Goal: Transaction & Acquisition: Download file/media

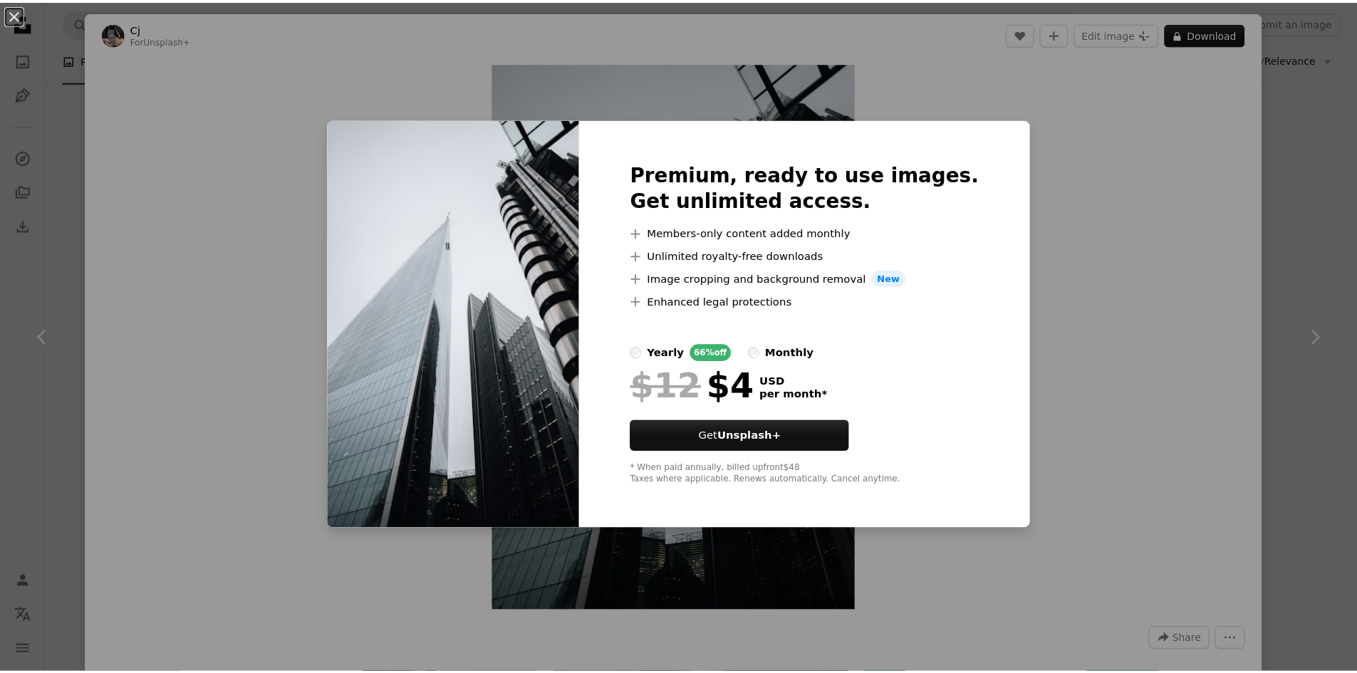
scroll to position [570, 0]
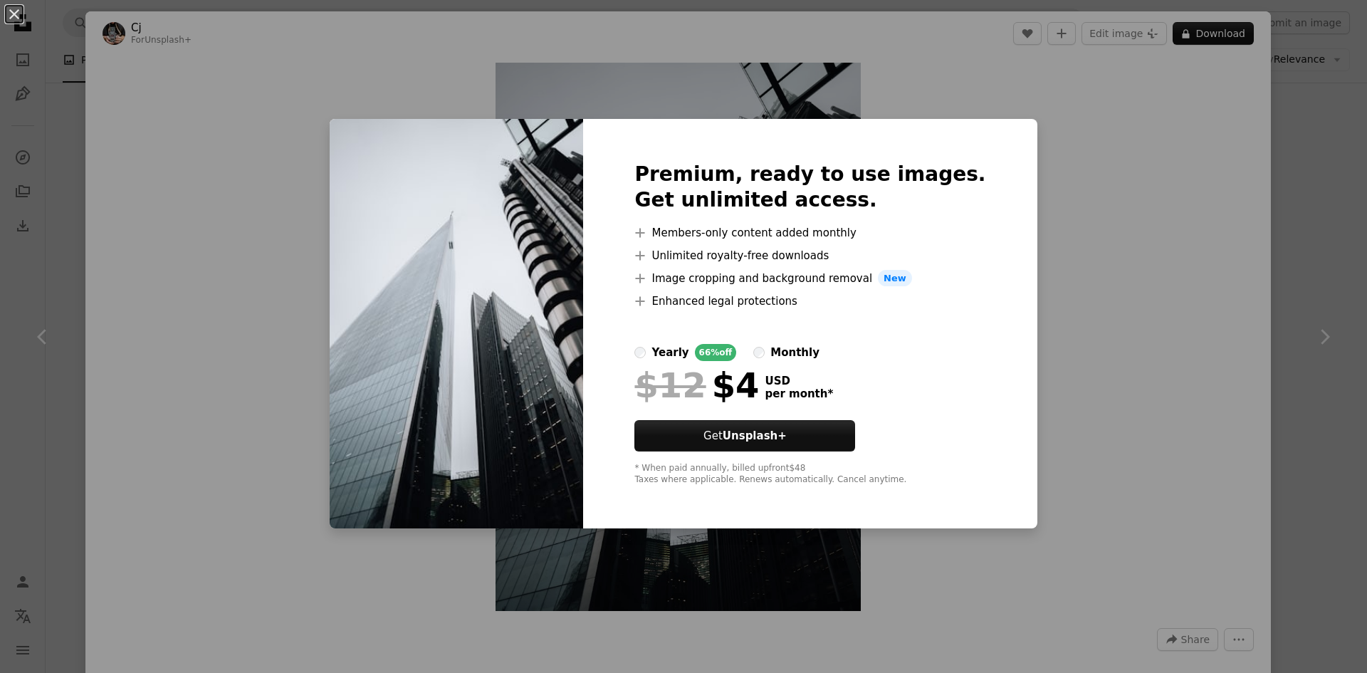
click at [1104, 208] on div "An X shape Premium, ready to use images. Get unlimited access. A plus sign Memb…" at bounding box center [683, 336] width 1367 height 673
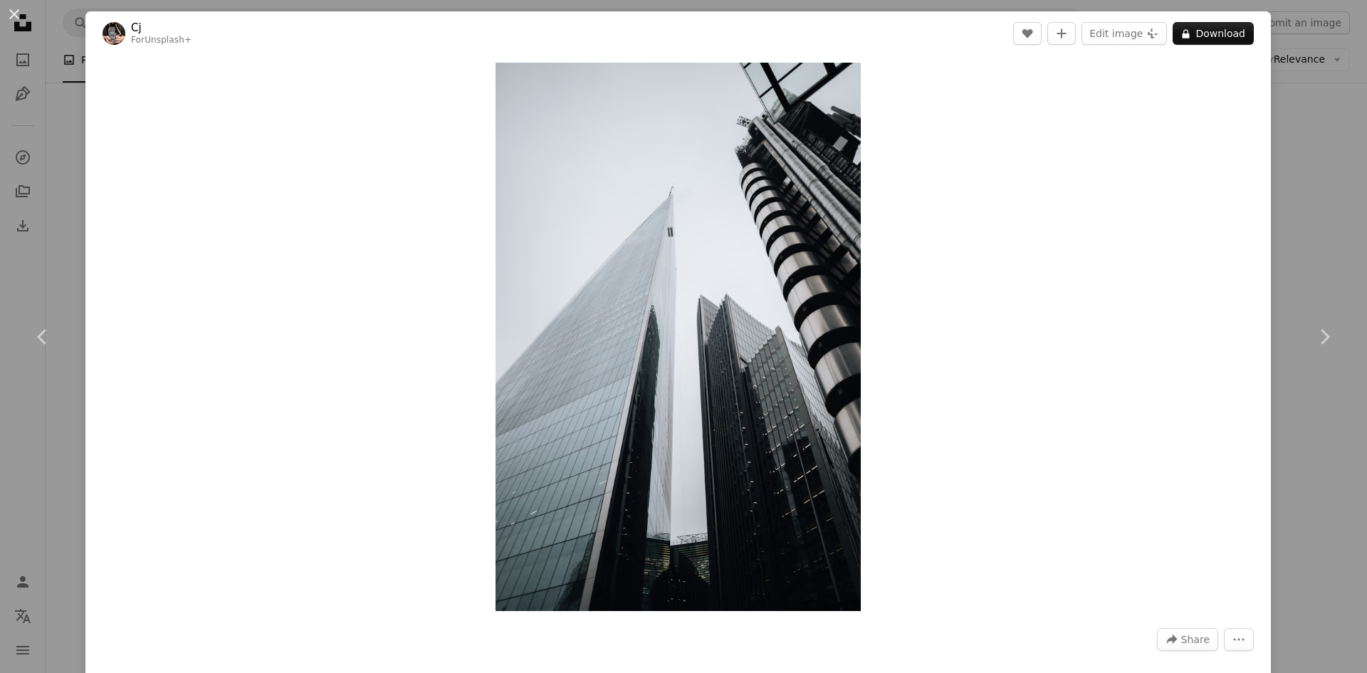
drag, startPoint x: 1315, startPoint y: 212, endPoint x: 1312, endPoint y: 164, distance: 47.8
click at [1315, 211] on div "An X shape Chevron left Chevron right Cj For Unsplash+ A heart A plus sign Edit…" at bounding box center [683, 336] width 1367 height 673
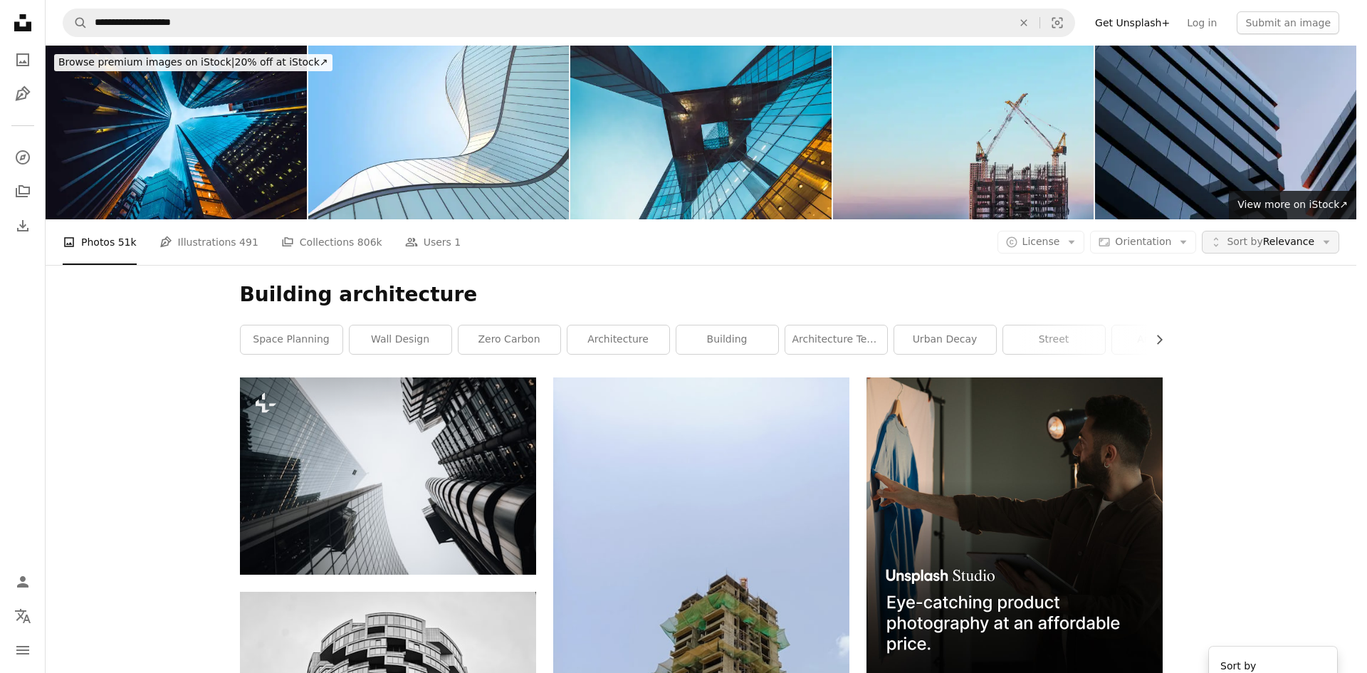
click at [1297, 231] on button "Unfold Sort by Relevance Arrow down" at bounding box center [1270, 242] width 137 height 23
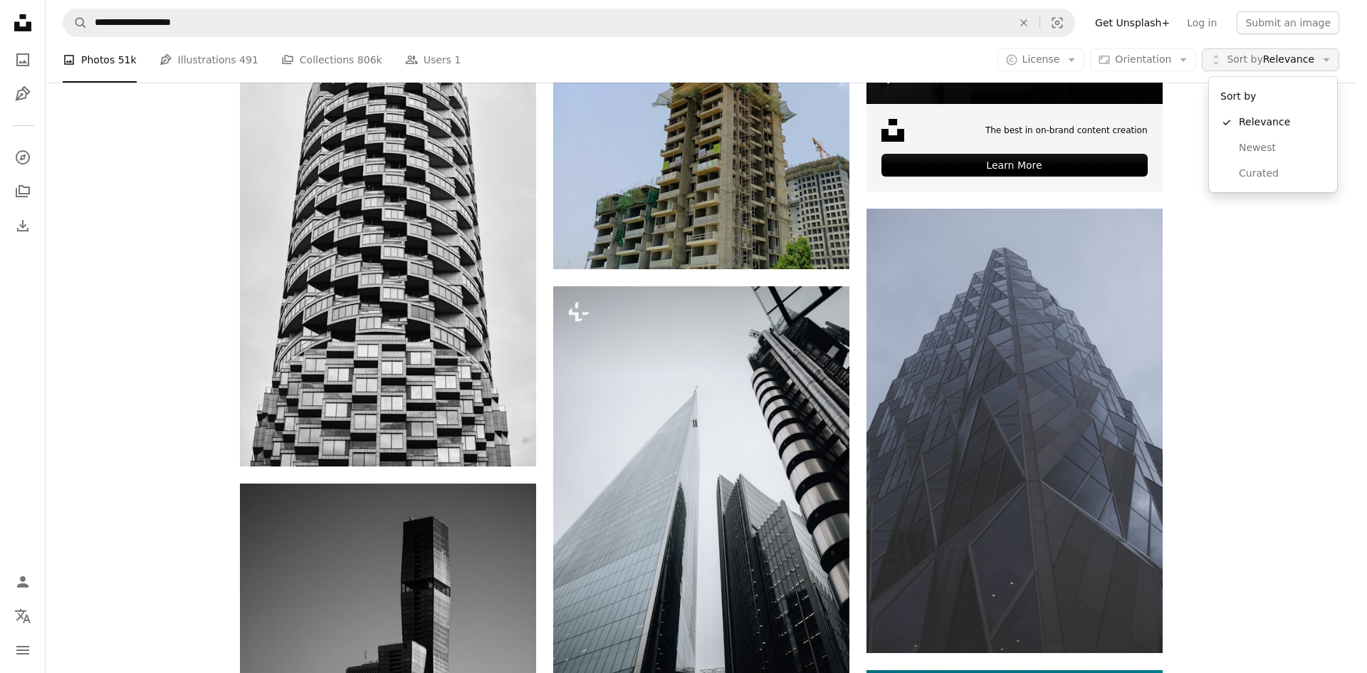
click at [1297, 63] on span "Sort by Relevance" at bounding box center [1271, 60] width 88 height 14
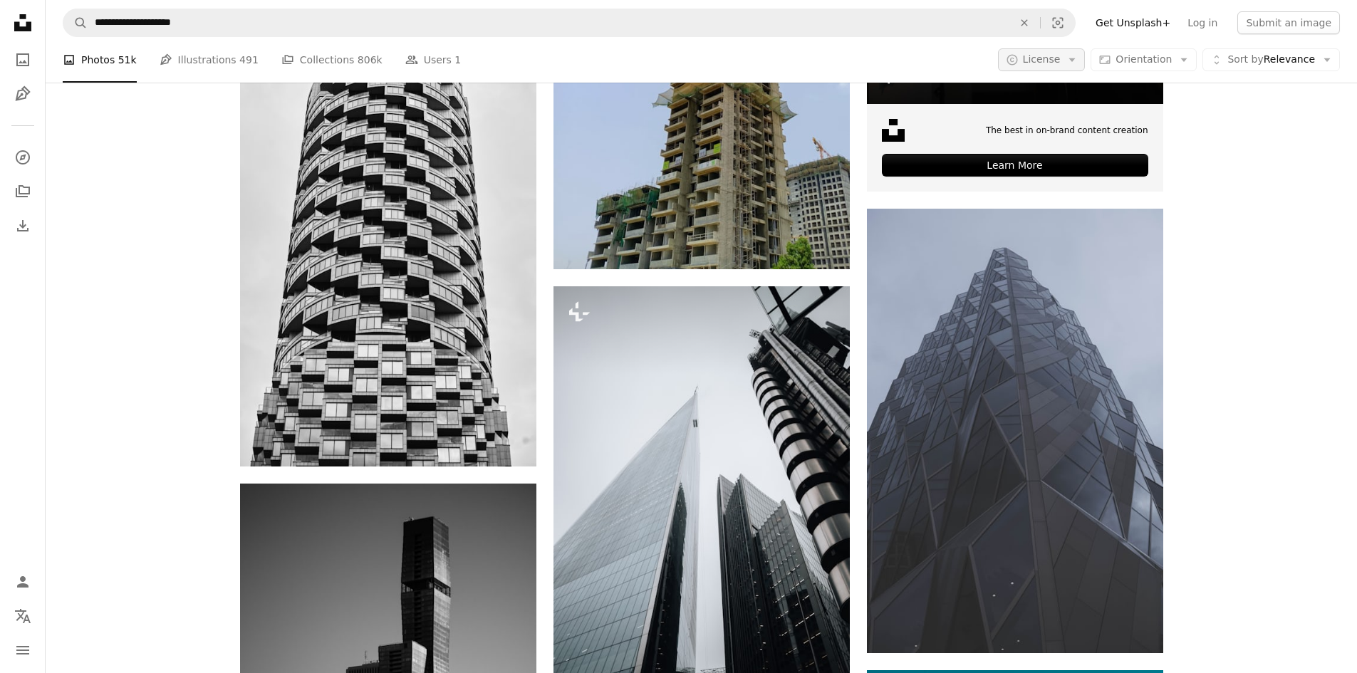
click at [1085, 61] on button "A copyright icon © License Arrow down" at bounding box center [1042, 59] width 88 height 23
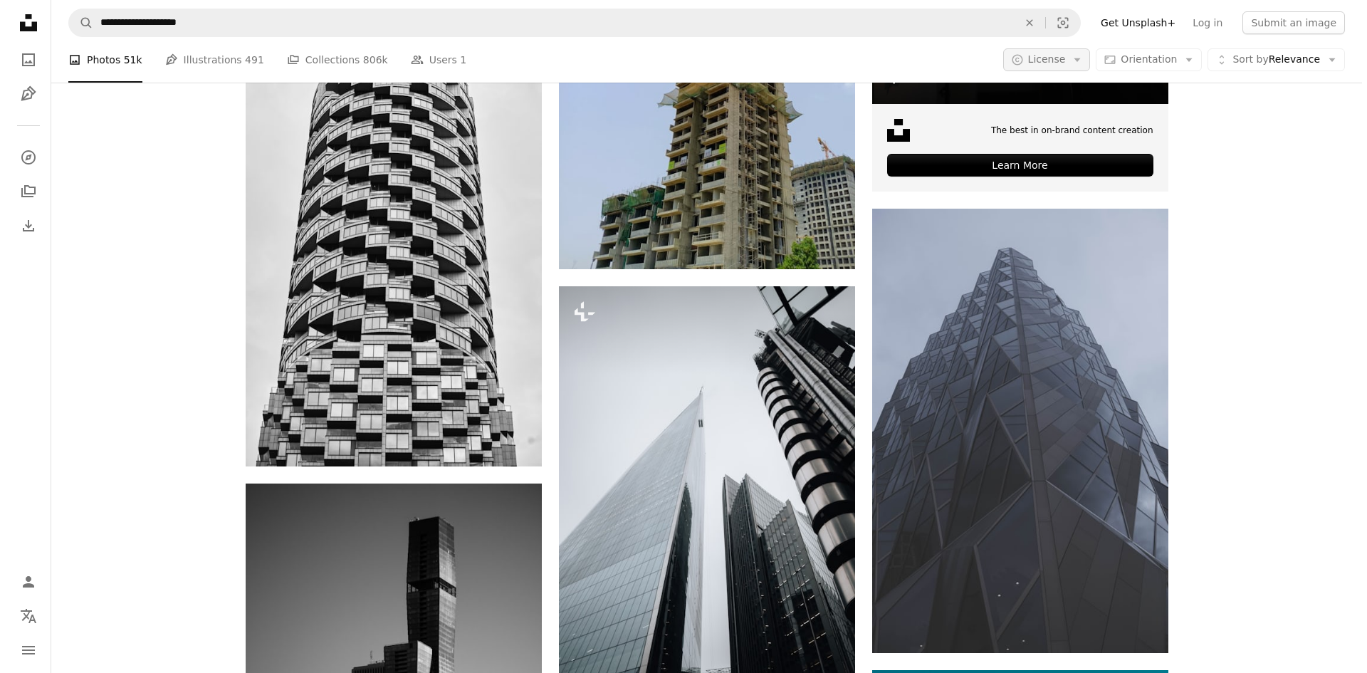
scroll to position [0, 0]
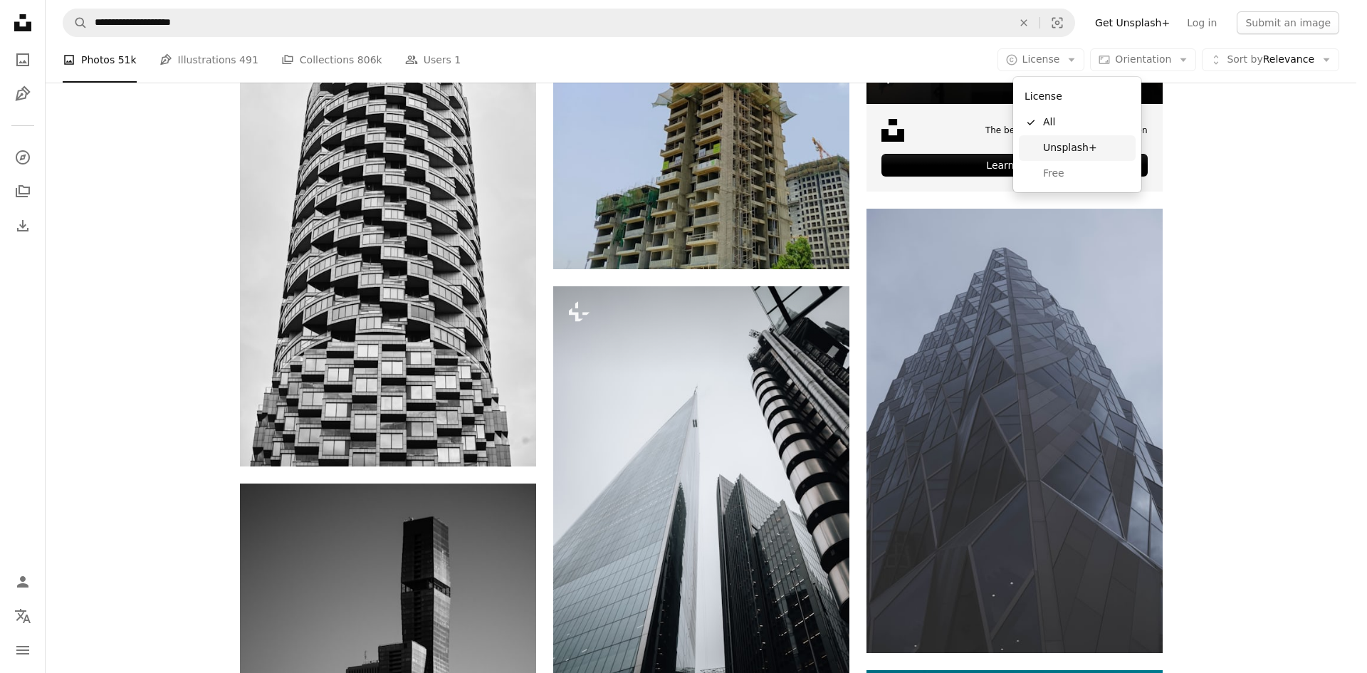
click at [1079, 162] on link "Free" at bounding box center [1077, 174] width 117 height 26
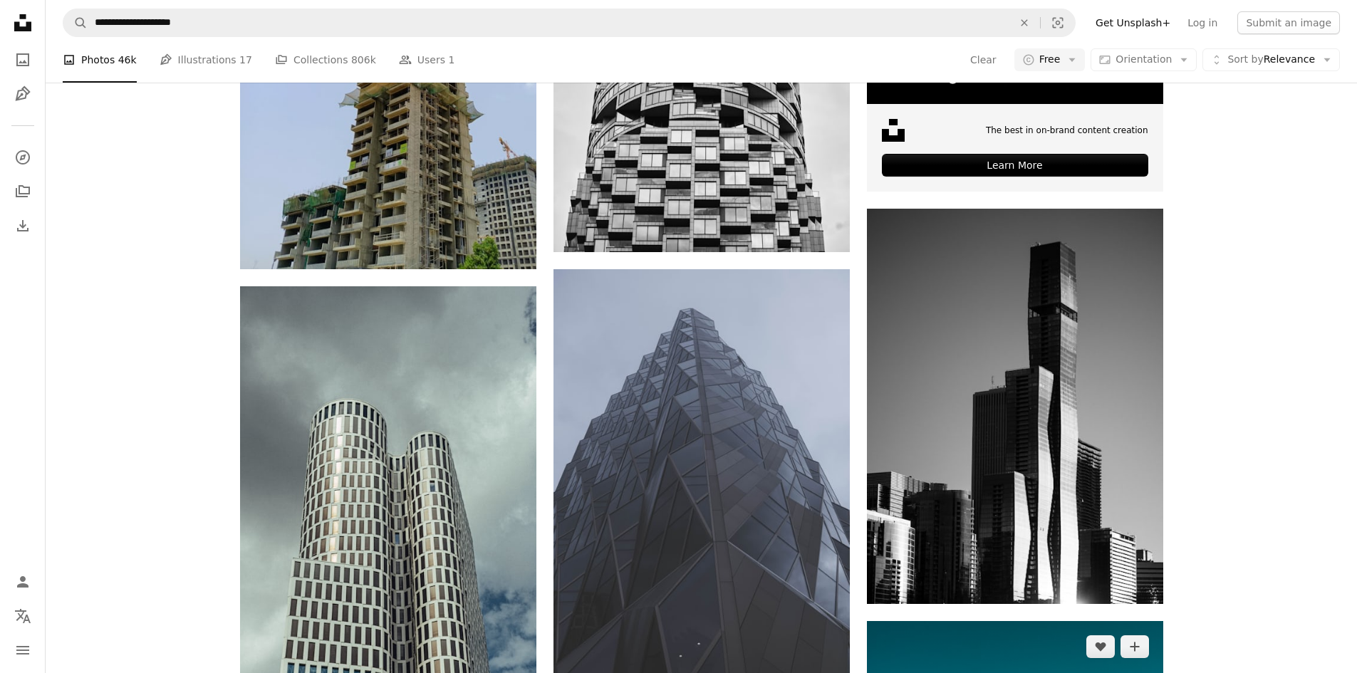
scroll to position [2706, 0]
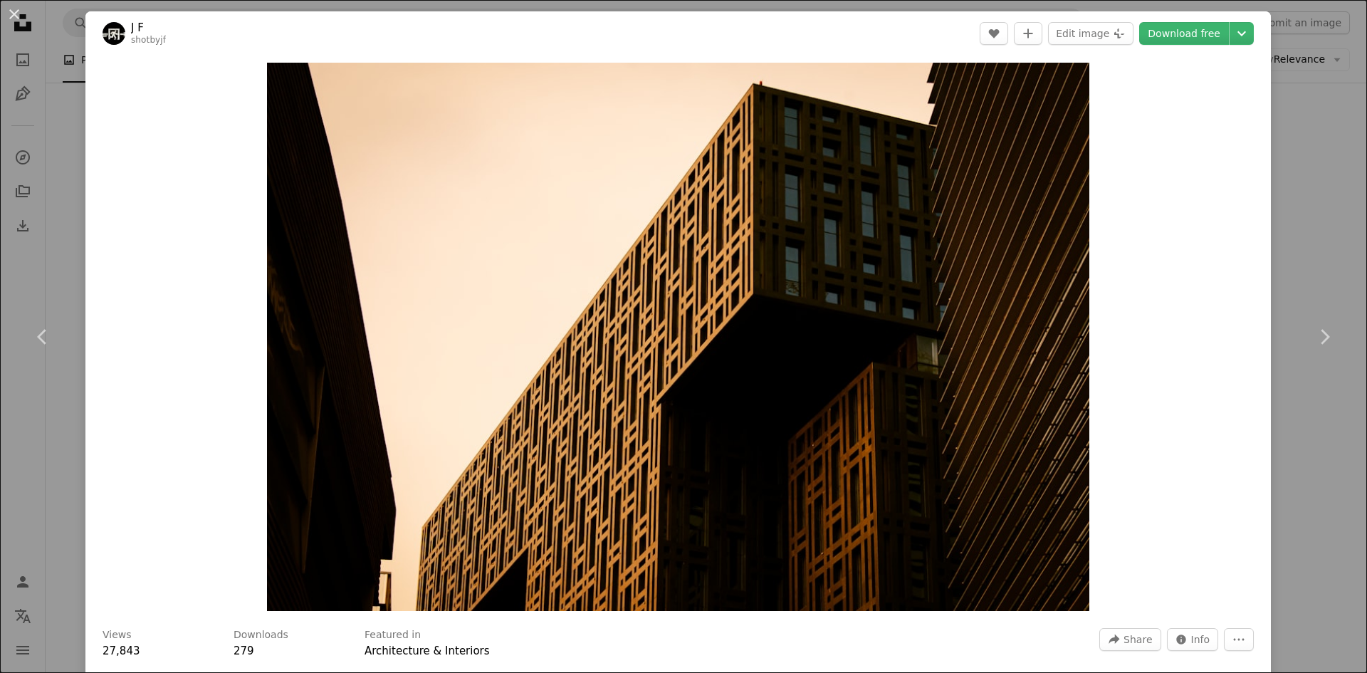
click at [1315, 209] on div "An X shape Chevron left Chevron right [PERSON_NAME] shotbyjf A heart A plus sig…" at bounding box center [683, 336] width 1367 height 673
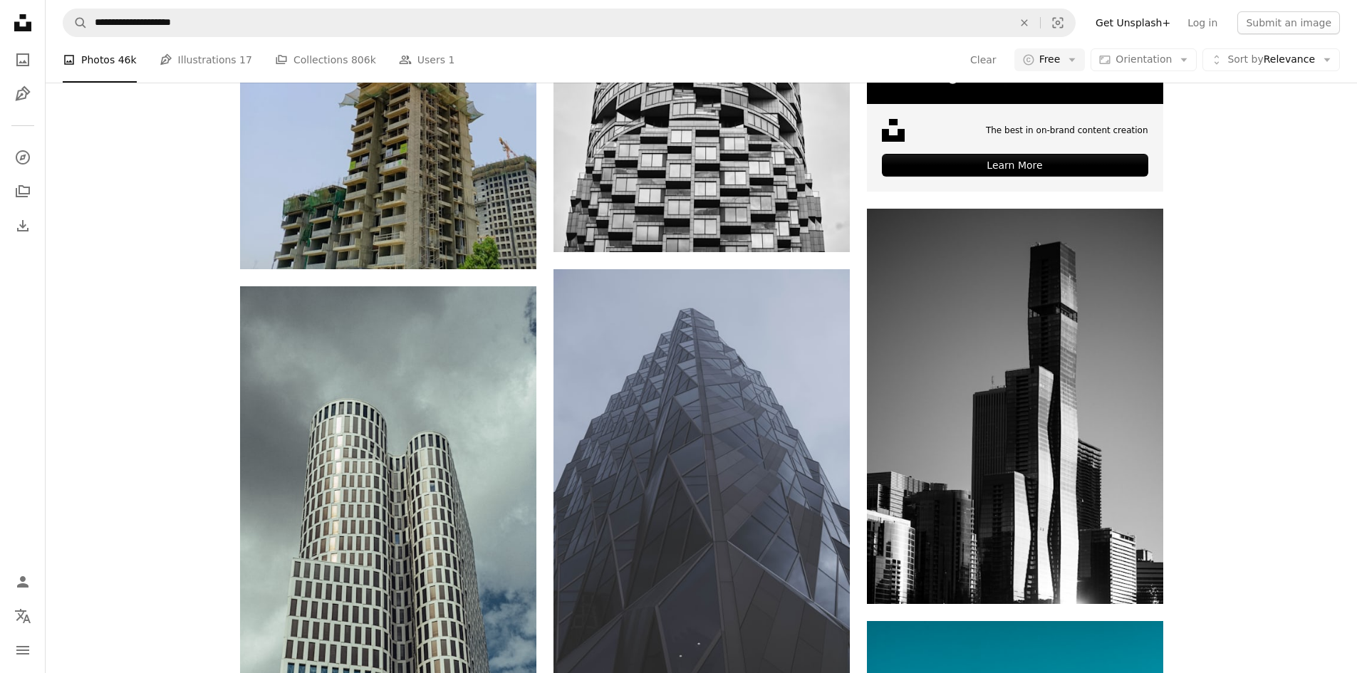
scroll to position [5483, 0]
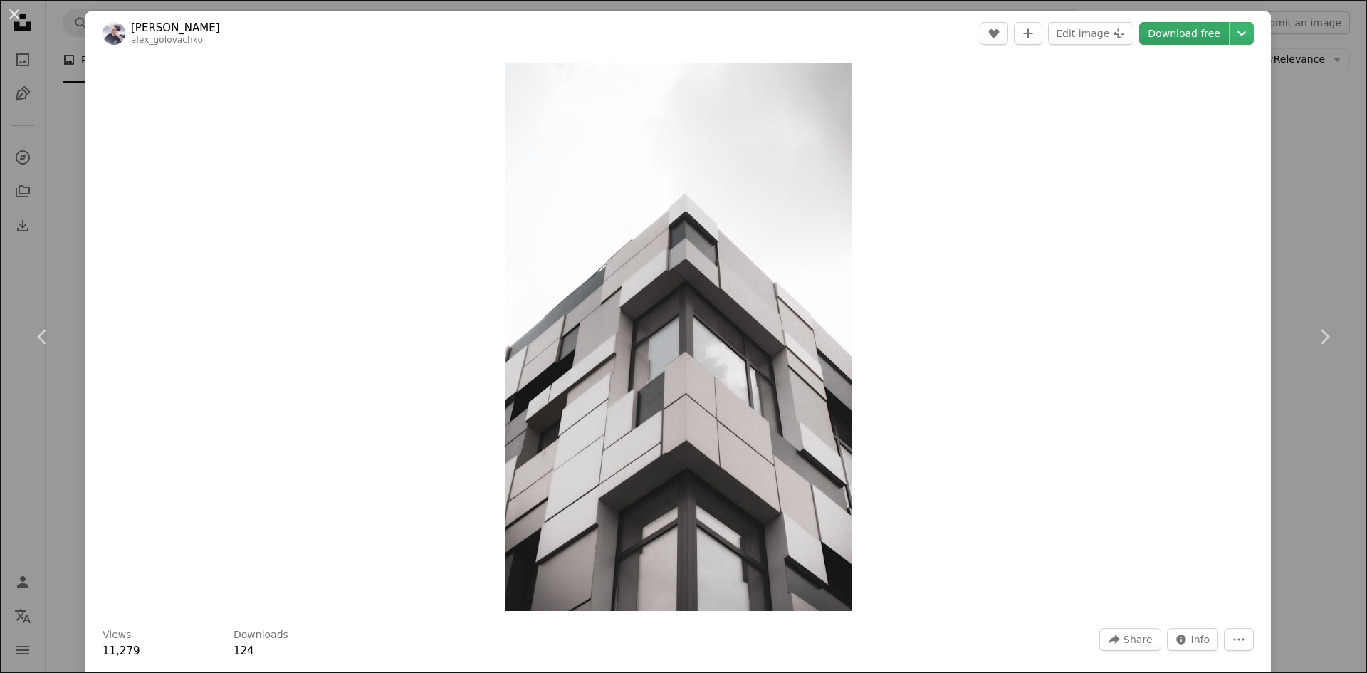
click at [1170, 41] on link "Download free" at bounding box center [1184, 33] width 90 height 23
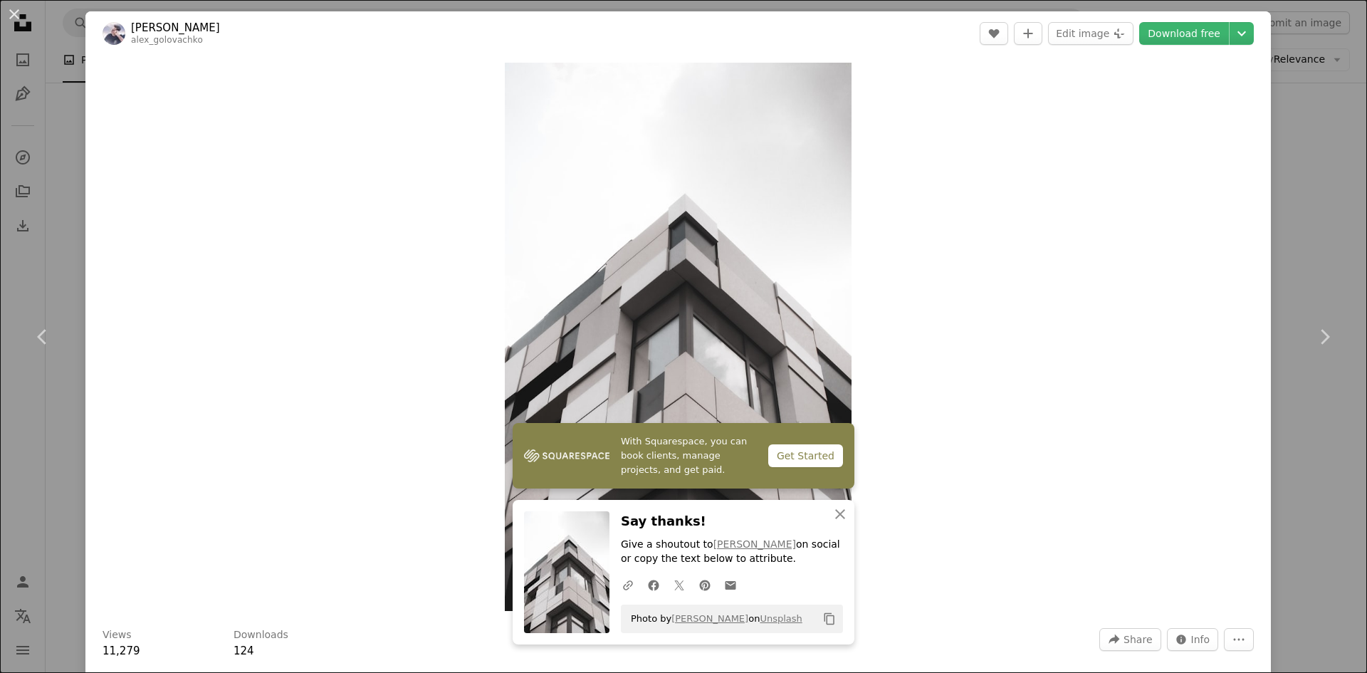
click at [1310, 159] on div "An X shape Chevron left Chevron right [PERSON_NAME] alex_golovachko A heart A p…" at bounding box center [683, 336] width 1367 height 673
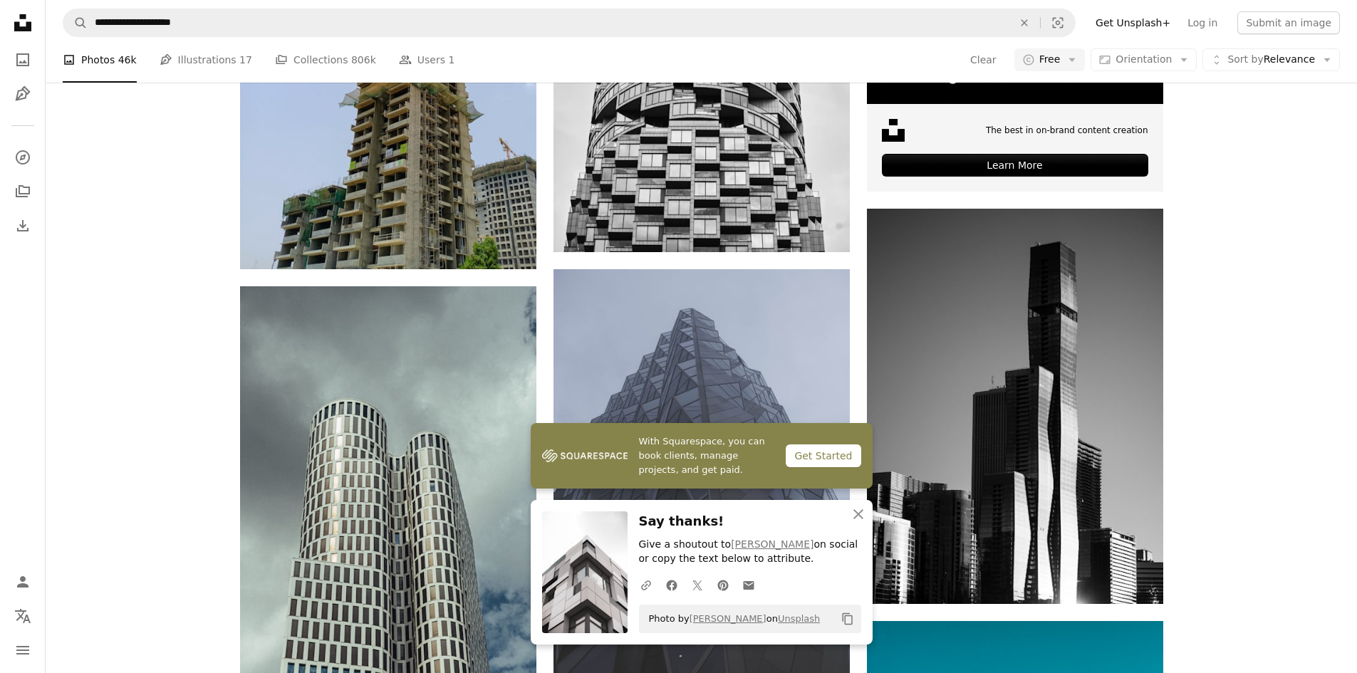
scroll to position [5982, 0]
click at [847, 521] on button "An X shape Close" at bounding box center [858, 514] width 28 height 28
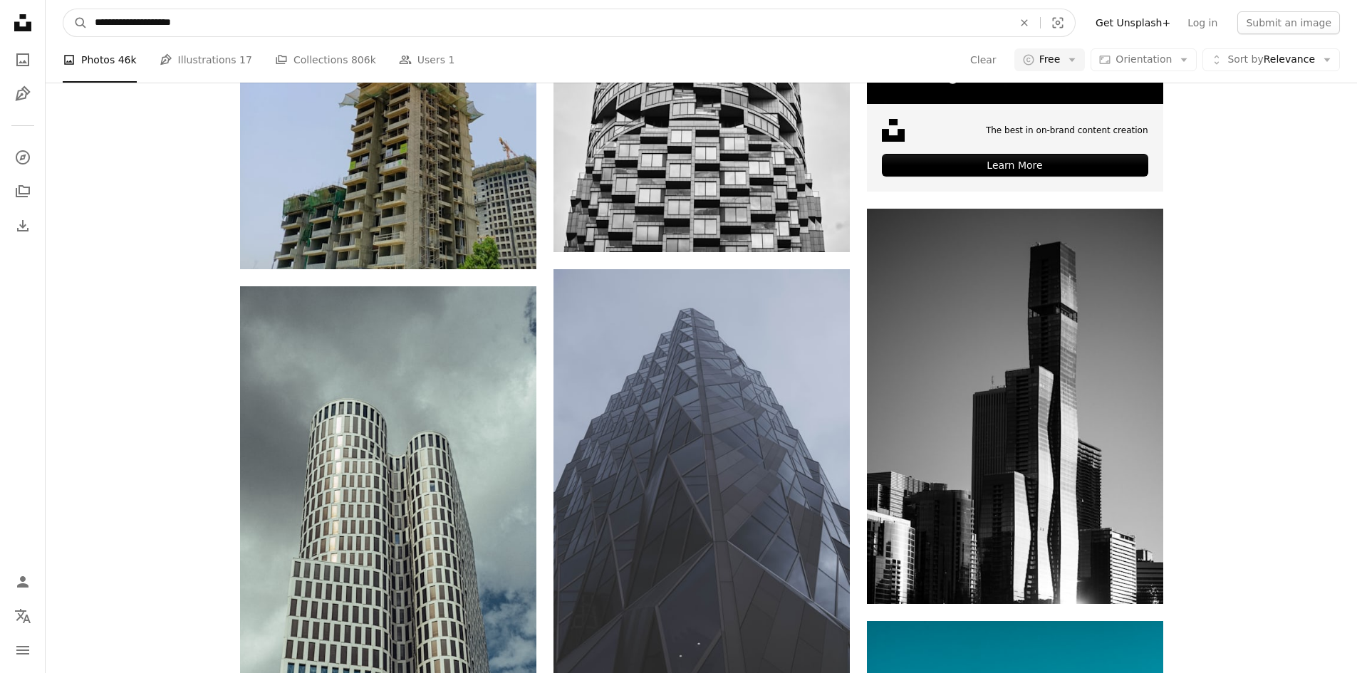
click at [333, 29] on input "**********" at bounding box center [548, 22] width 921 height 27
paste input "Find visuals sitewide"
type input "**********"
click button "A magnifying glass" at bounding box center [75, 22] width 24 height 27
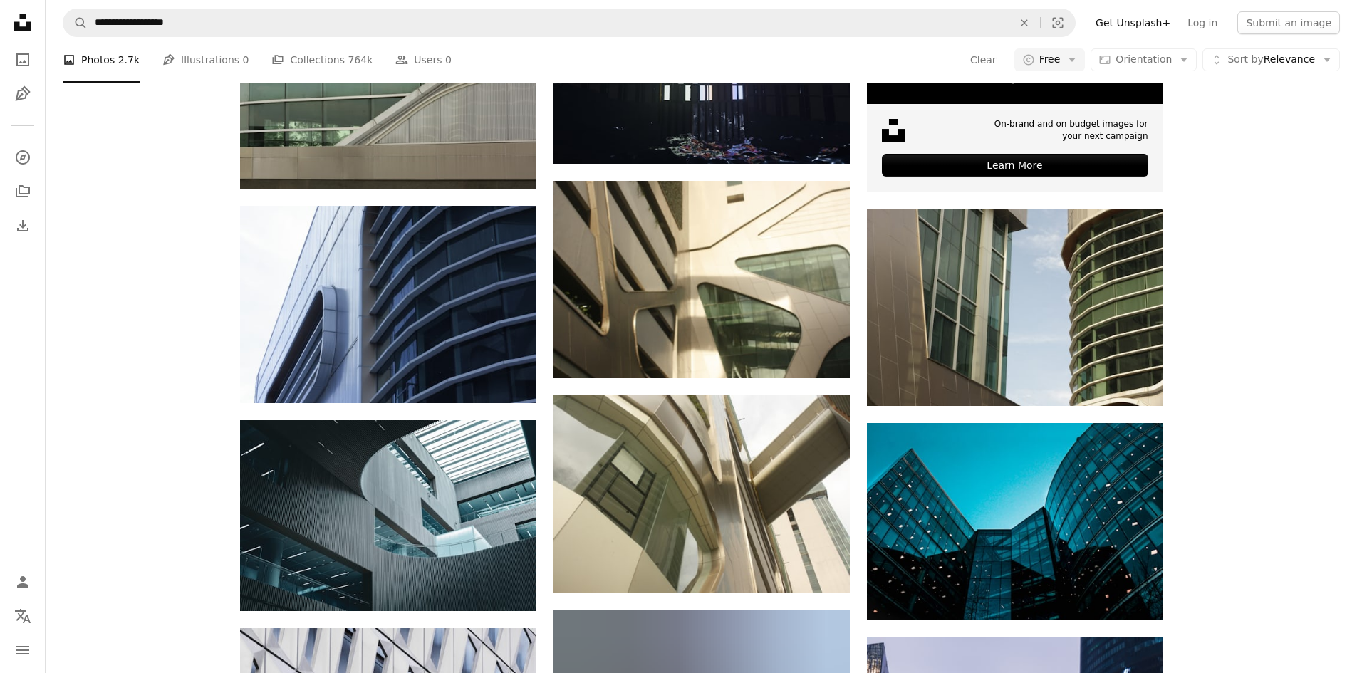
scroll to position [7121, 0]
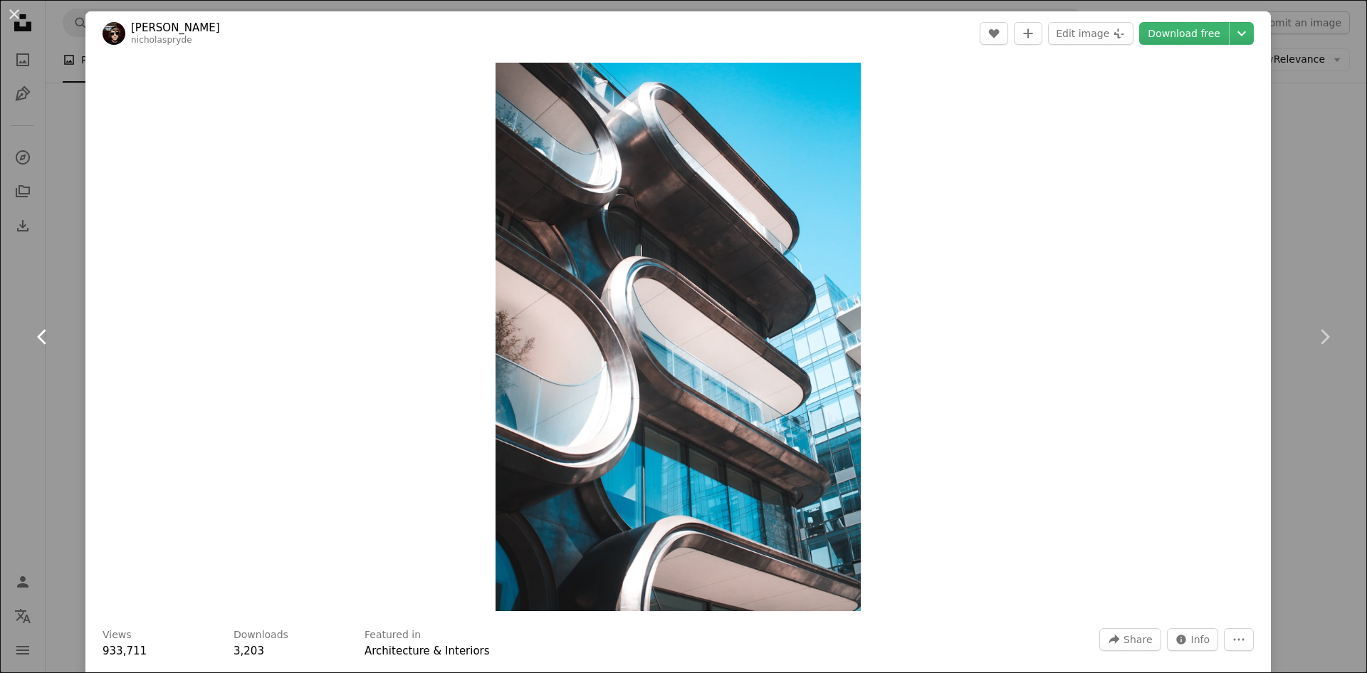
click at [61, 282] on link "Chevron left" at bounding box center [42, 336] width 85 height 137
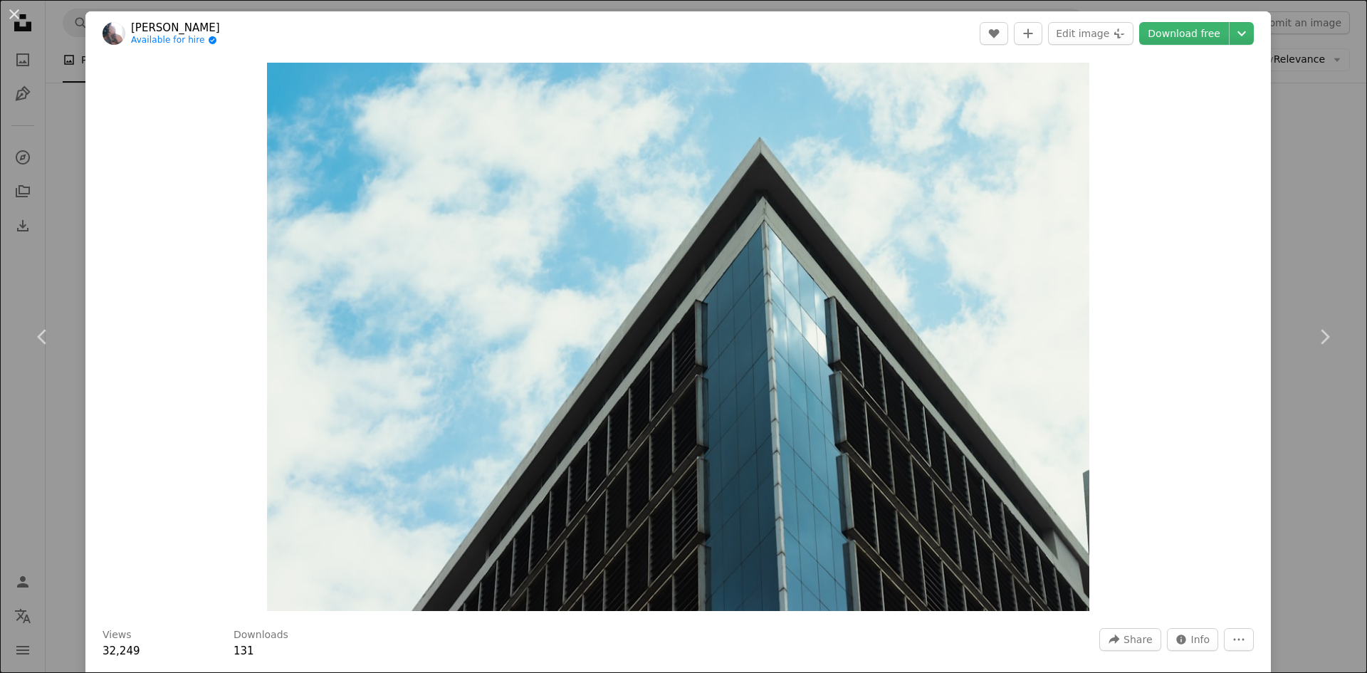
click at [1321, 257] on div "An X shape Chevron left Chevron right Thiago Patriota Available for hire A chec…" at bounding box center [683, 336] width 1367 height 673
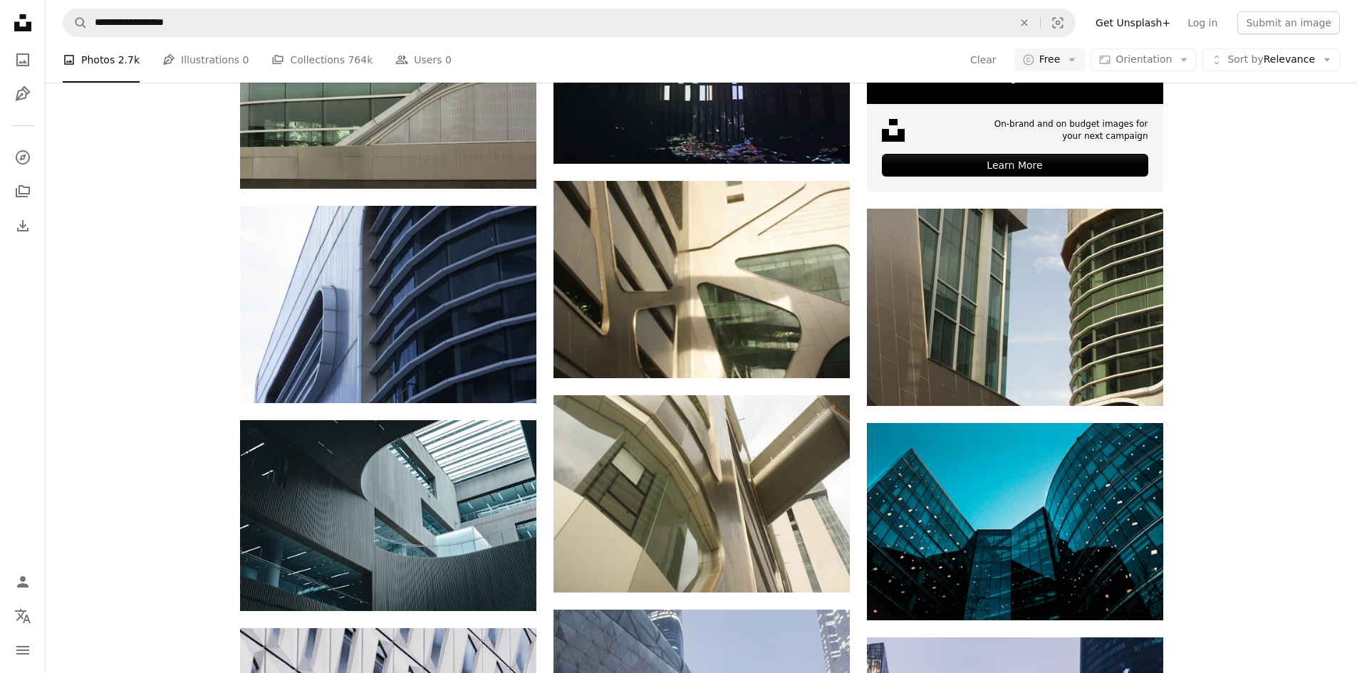
scroll to position [7548, 0]
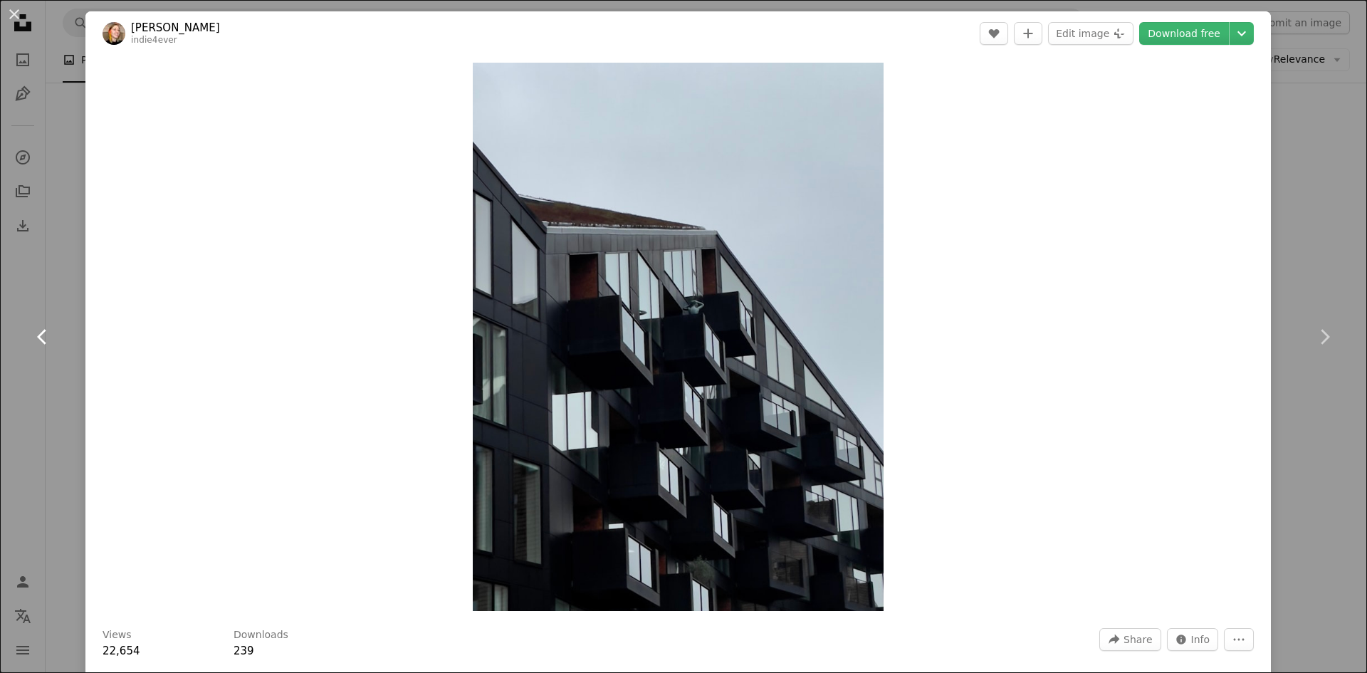
click at [48, 312] on link "Chevron left" at bounding box center [42, 336] width 85 height 137
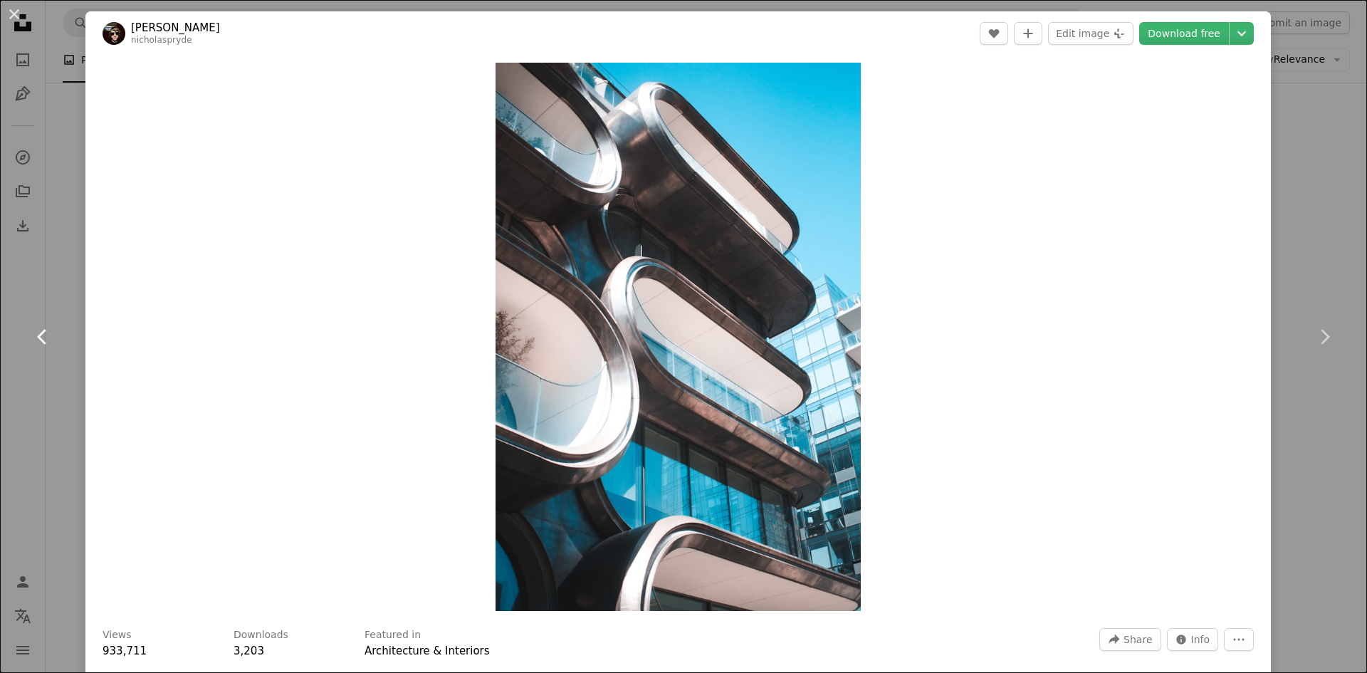
click at [41, 273] on link "Chevron left" at bounding box center [42, 336] width 85 height 137
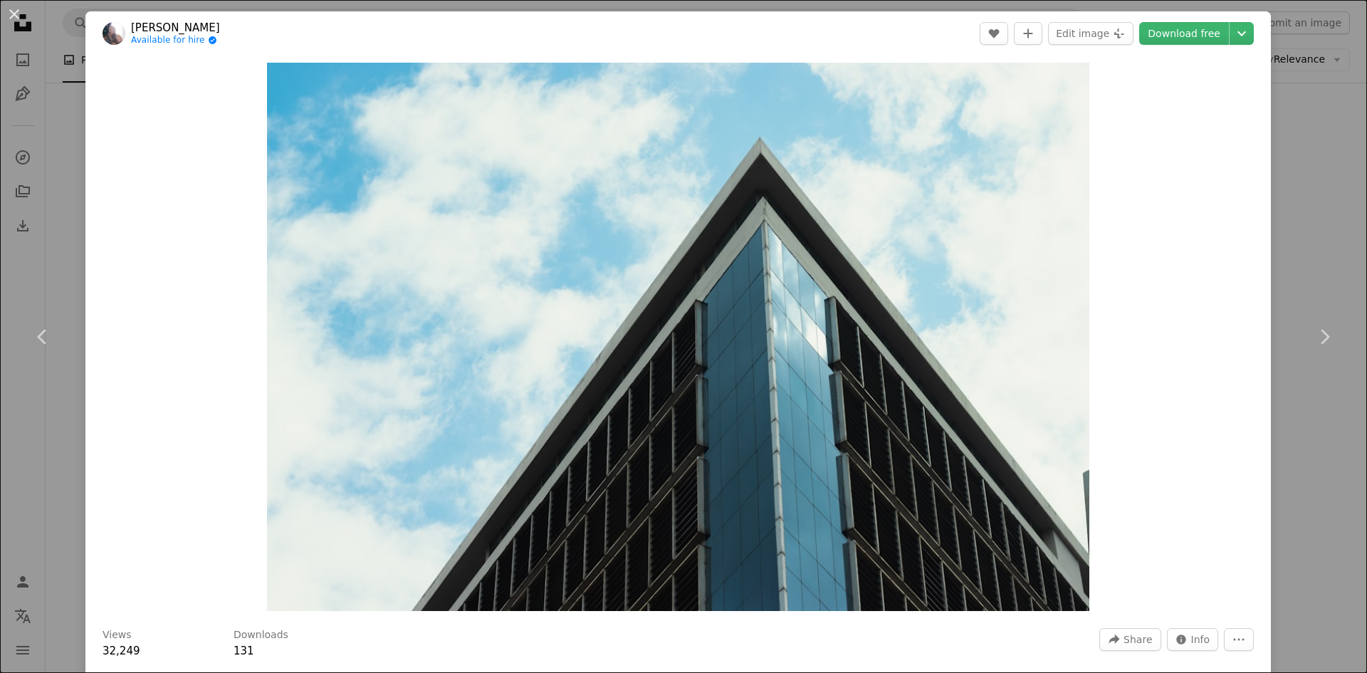
click at [1316, 247] on div "An X shape Chevron left Chevron right Thiago Patriota Available for hire A chec…" at bounding box center [683, 336] width 1367 height 673
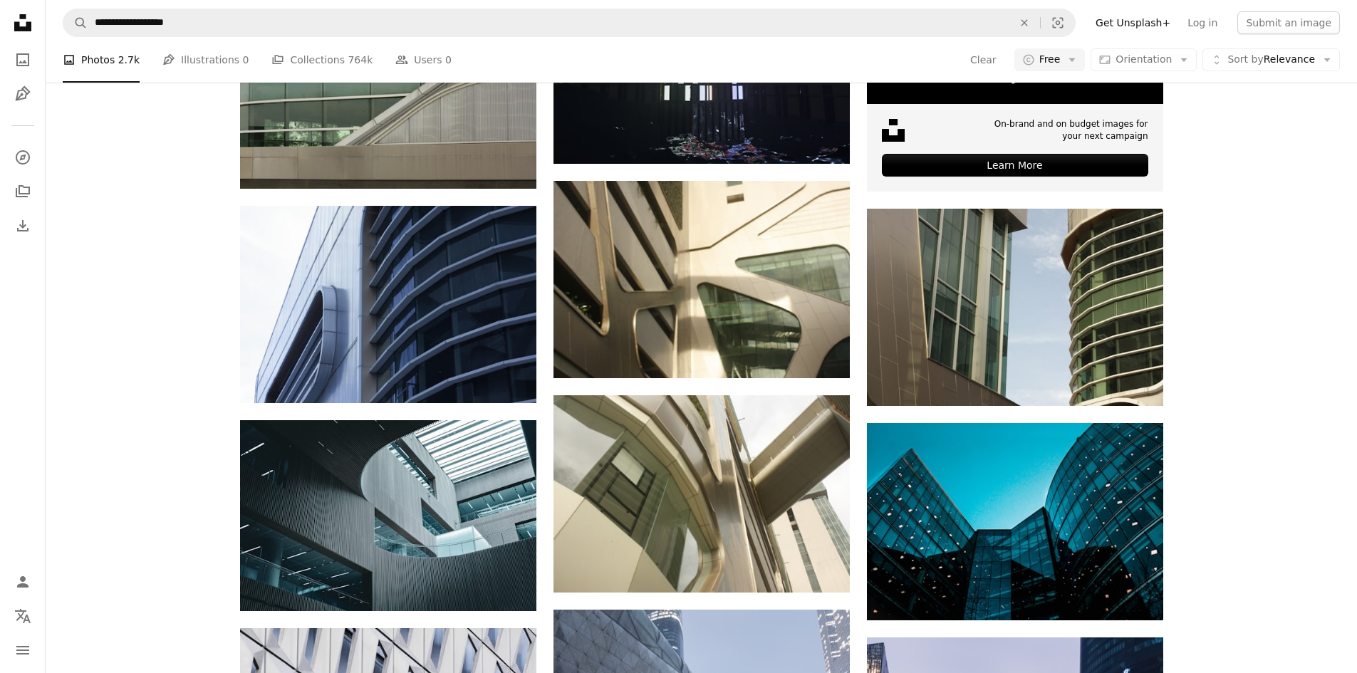
scroll to position [9329, 0]
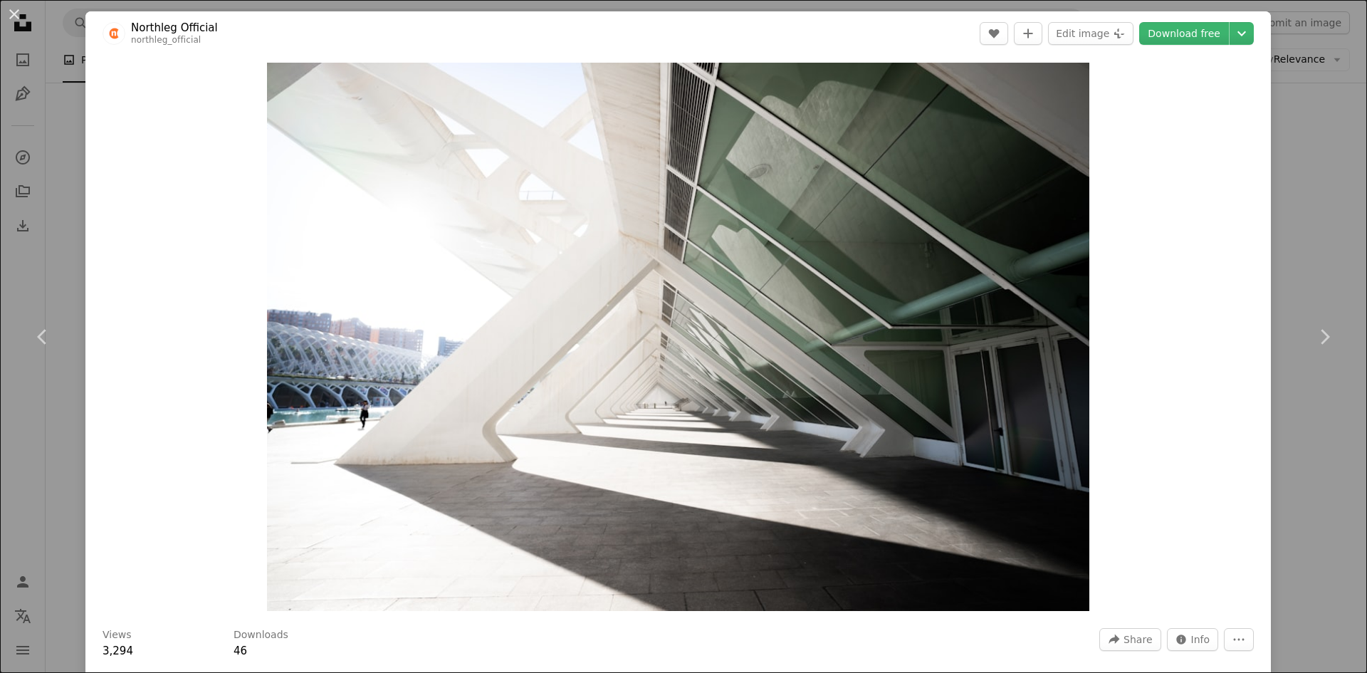
click at [1294, 99] on div "An X shape Chevron left Chevron right Northleg Official northleg_official A hea…" at bounding box center [683, 336] width 1367 height 673
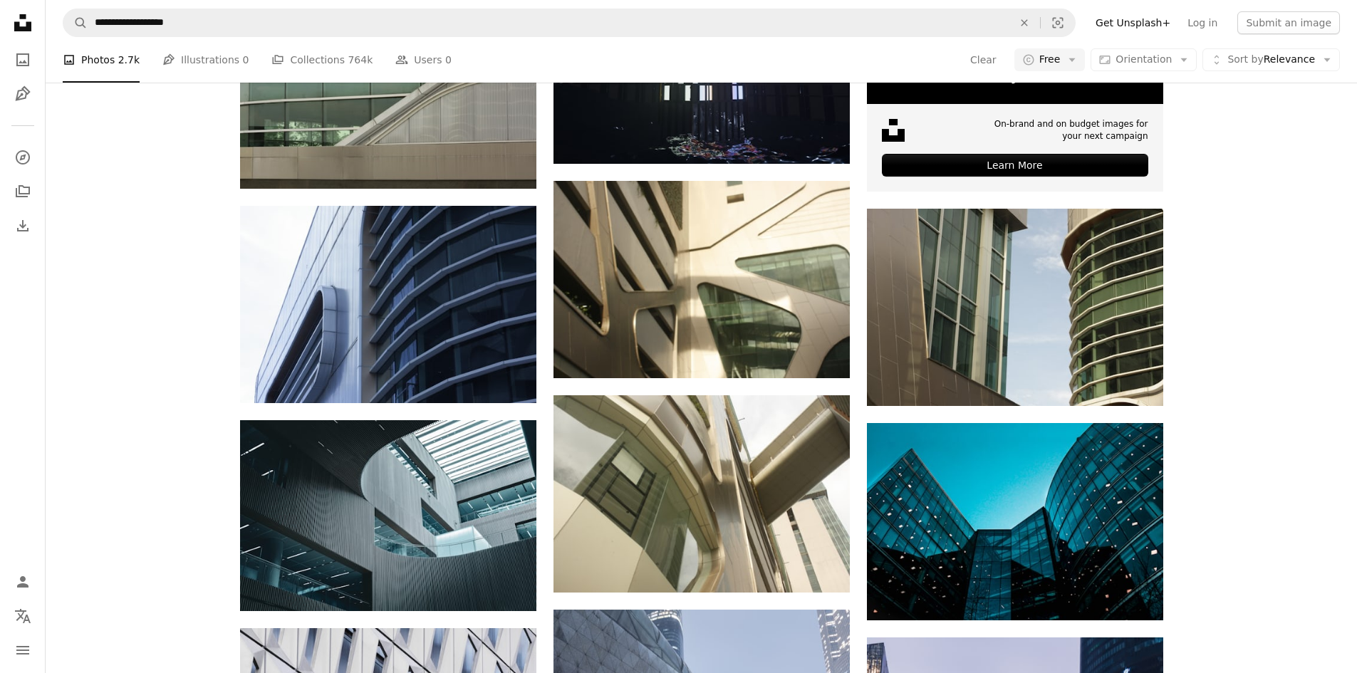
scroll to position [16379, 0]
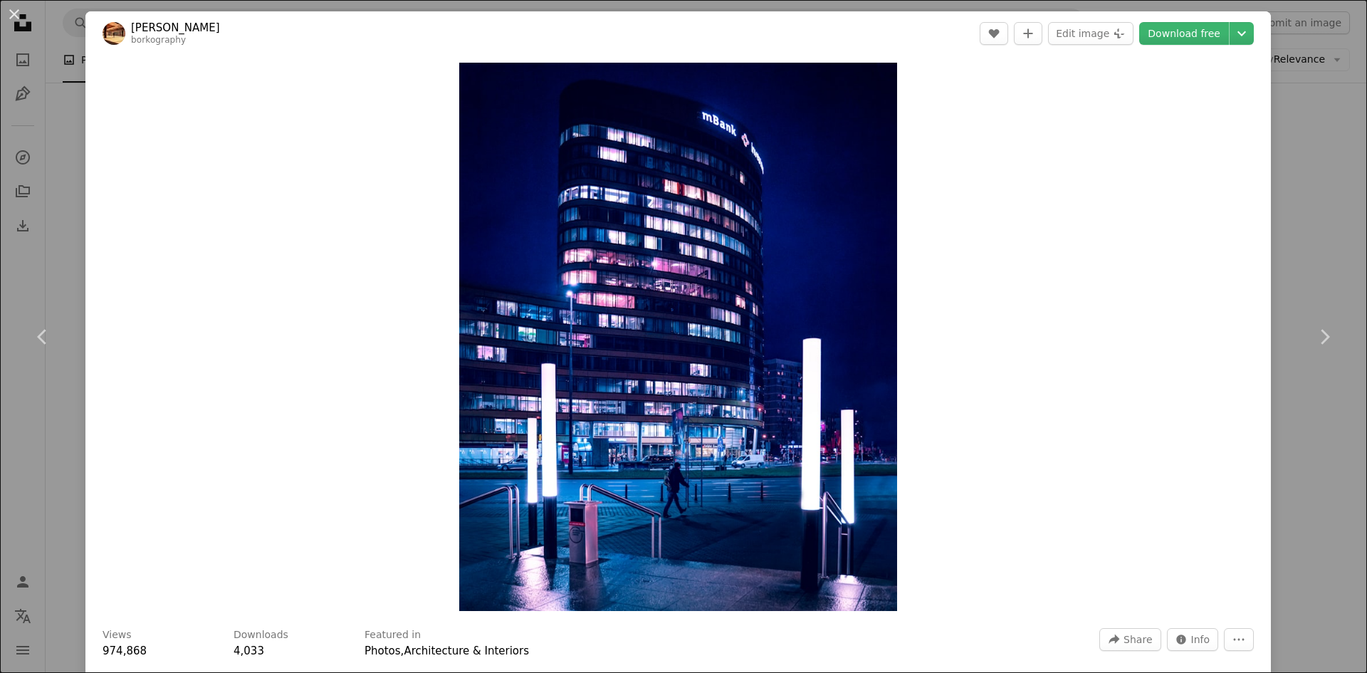
click at [1270, 248] on div "An X shape Chevron left Chevron right [PERSON_NAME] borkography A heart A plus …" at bounding box center [683, 336] width 1367 height 673
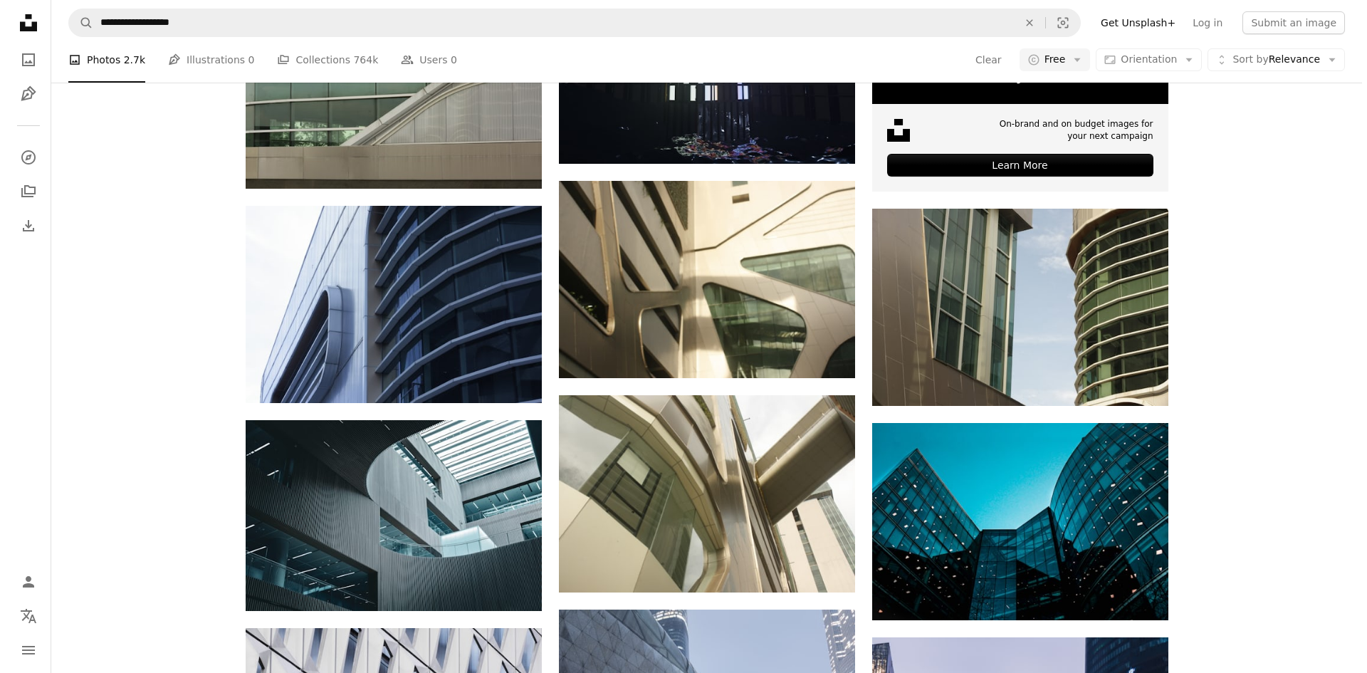
scroll to position [22432, 0]
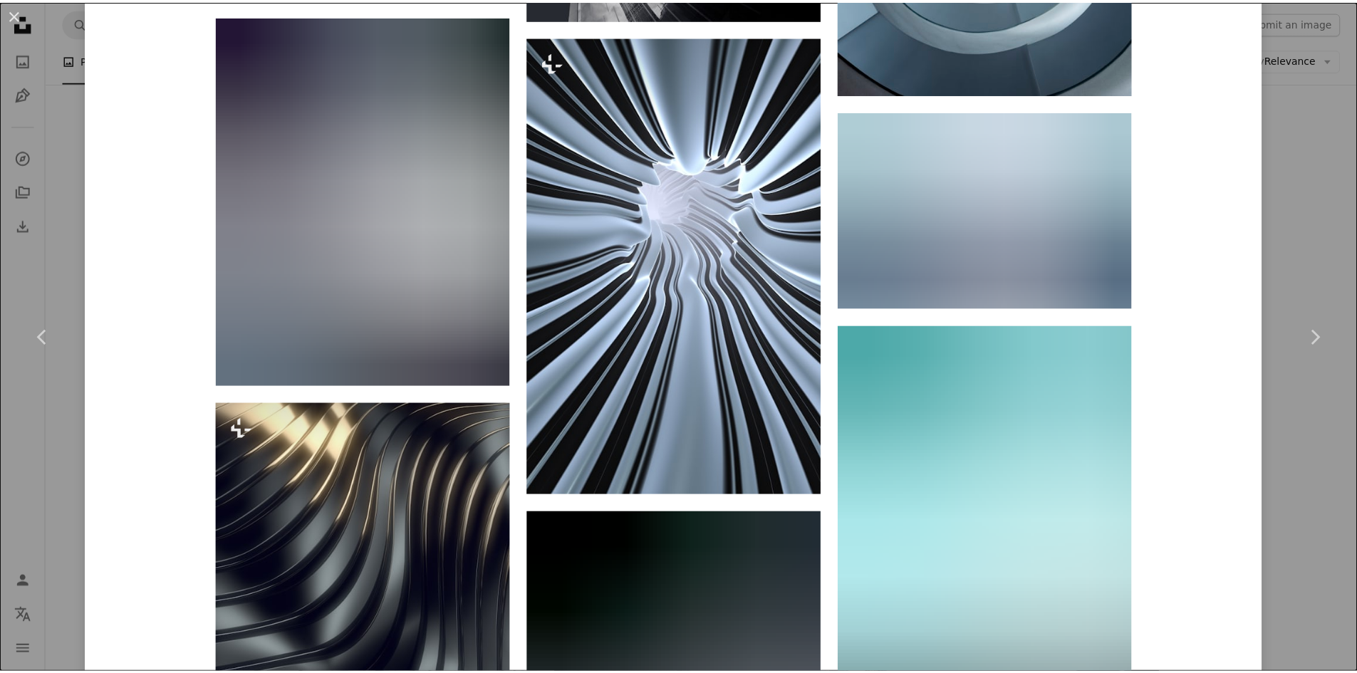
scroll to position [5056, 0]
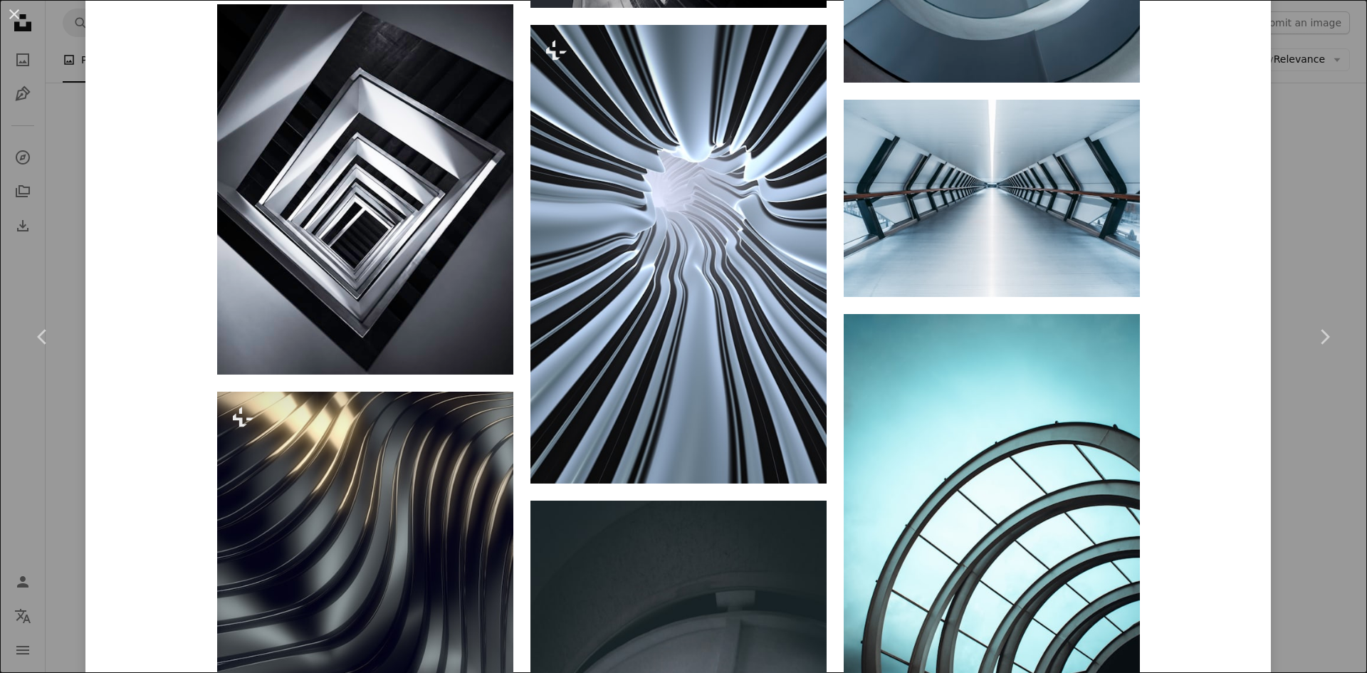
click at [72, 155] on div "An X shape Chevron left Chevron right [PERSON_NAME] Available for hire A checkm…" at bounding box center [683, 336] width 1367 height 673
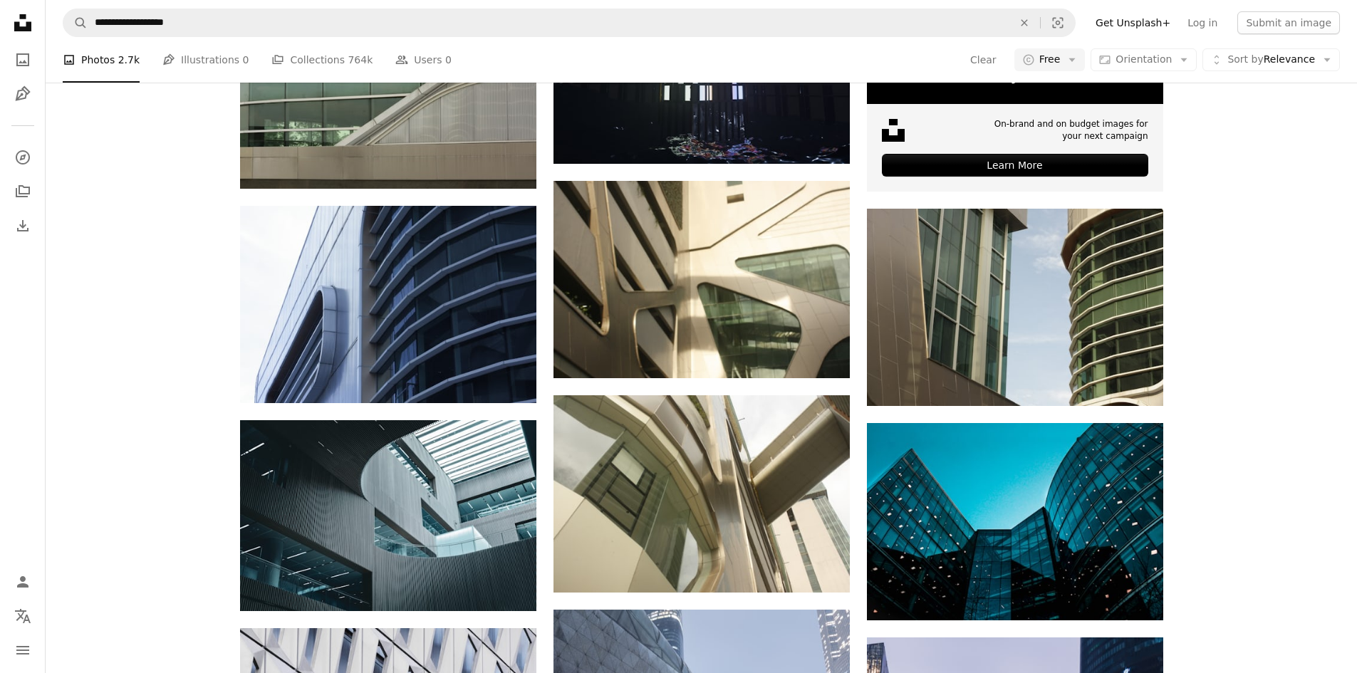
scroll to position [27416, 0]
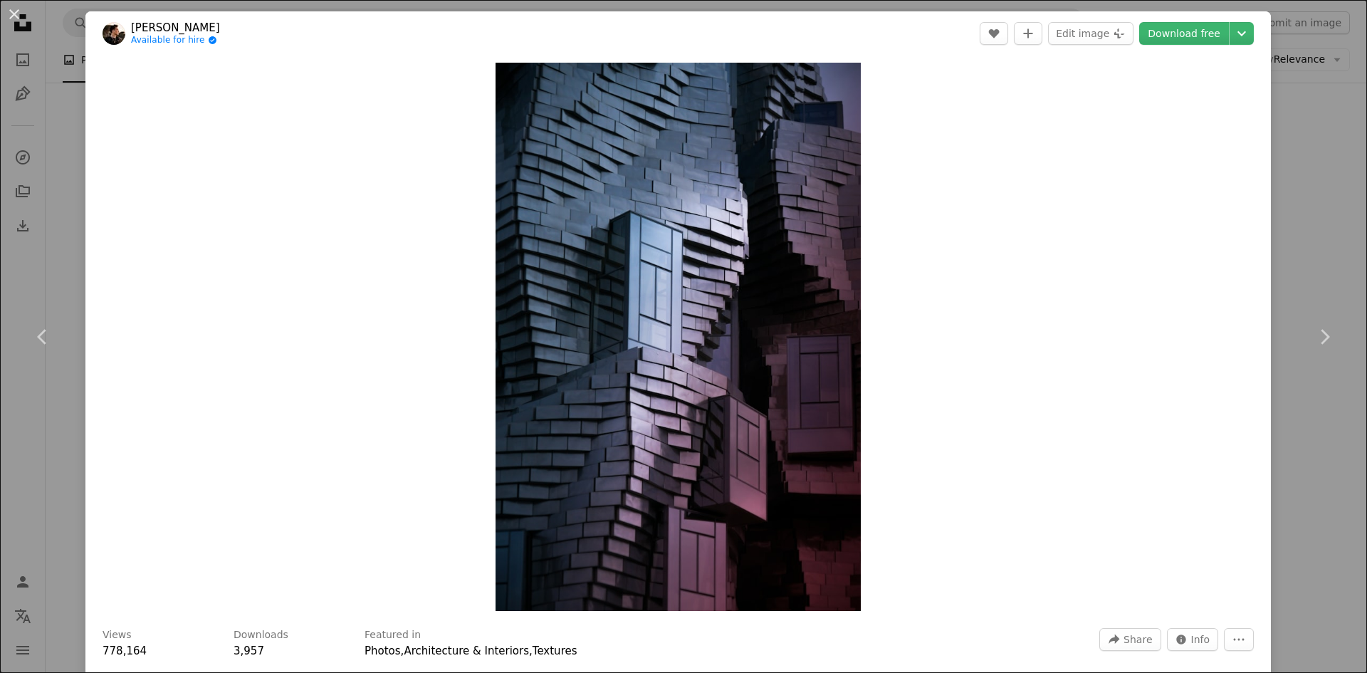
click at [1293, 189] on div "An X shape Chevron left Chevron right [PERSON_NAME] Available for hire A checkm…" at bounding box center [683, 336] width 1367 height 673
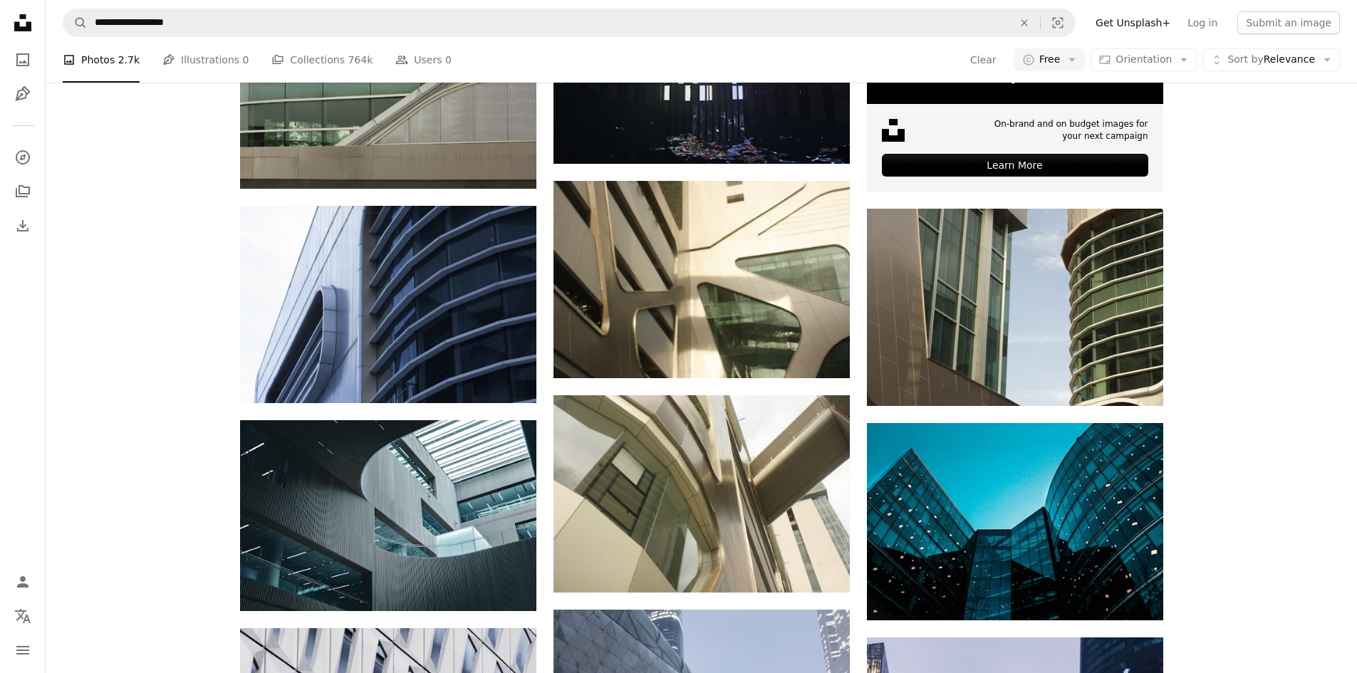
scroll to position [7650, 0]
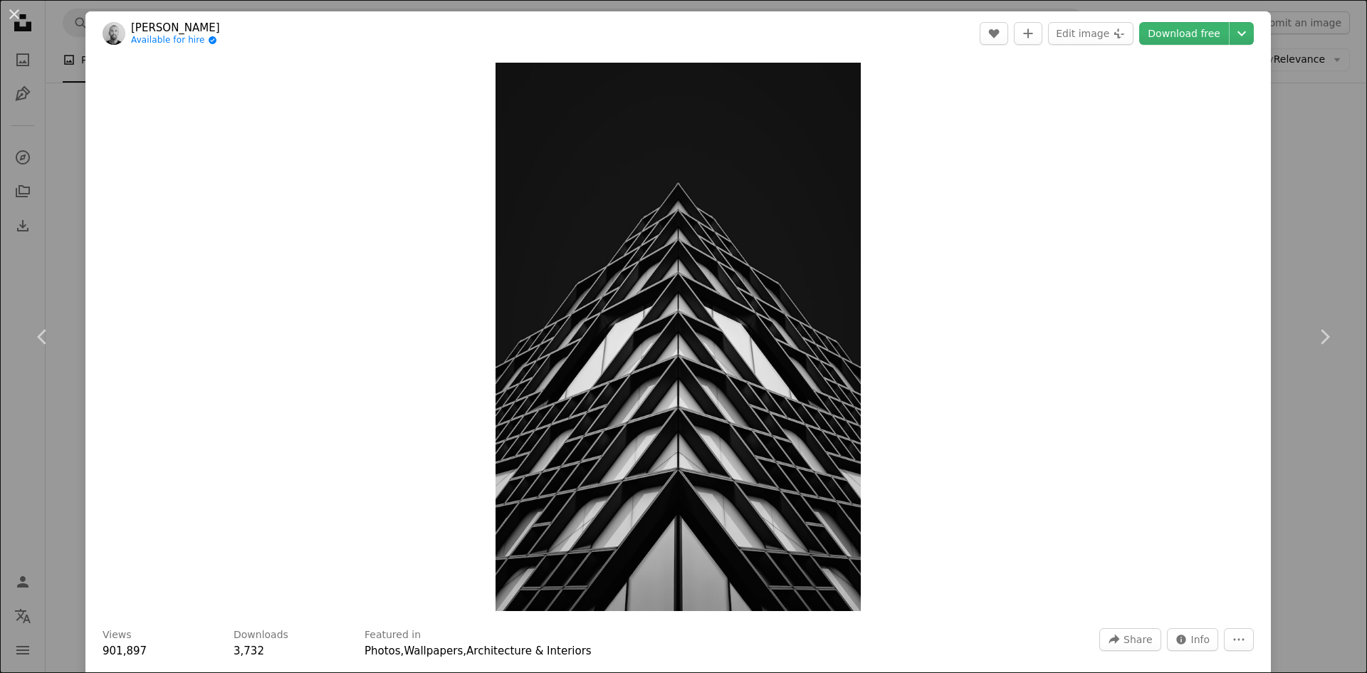
click at [1322, 228] on div "An X shape Chevron left Chevron right [PERSON_NAME] Available for hire A checkm…" at bounding box center [683, 336] width 1367 height 673
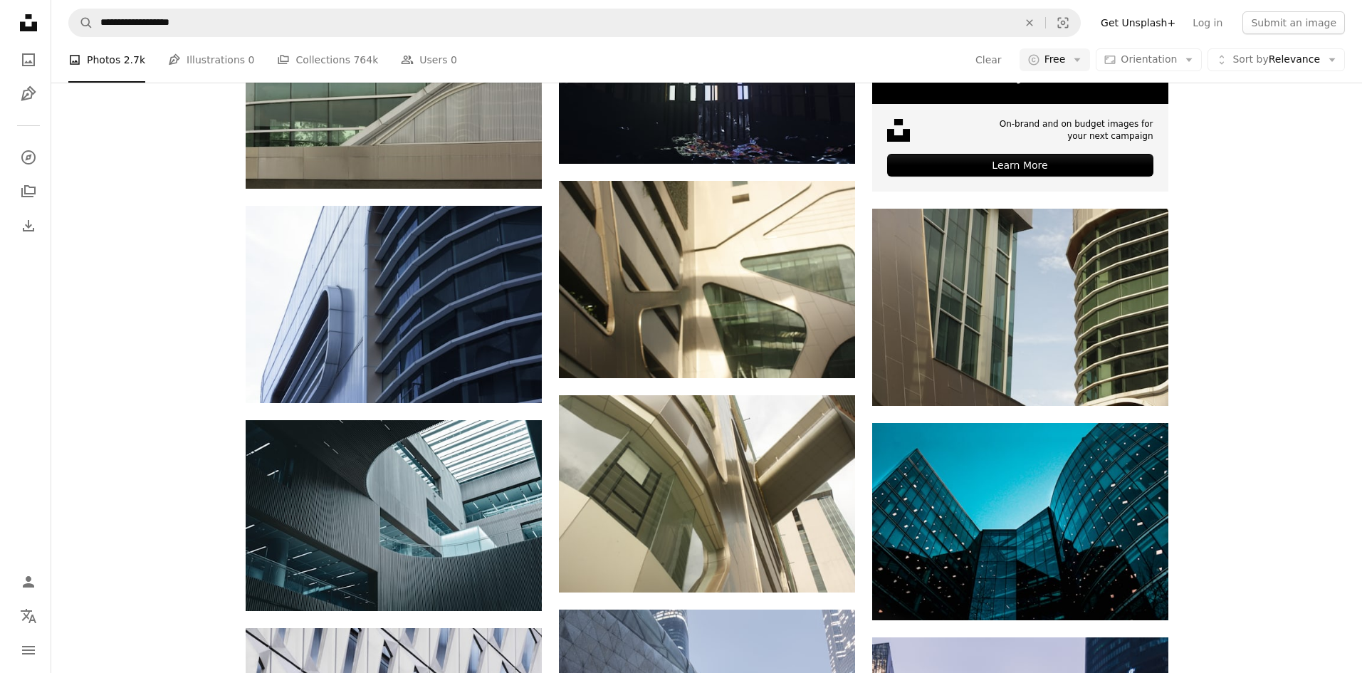
scroll to position [7050, 0]
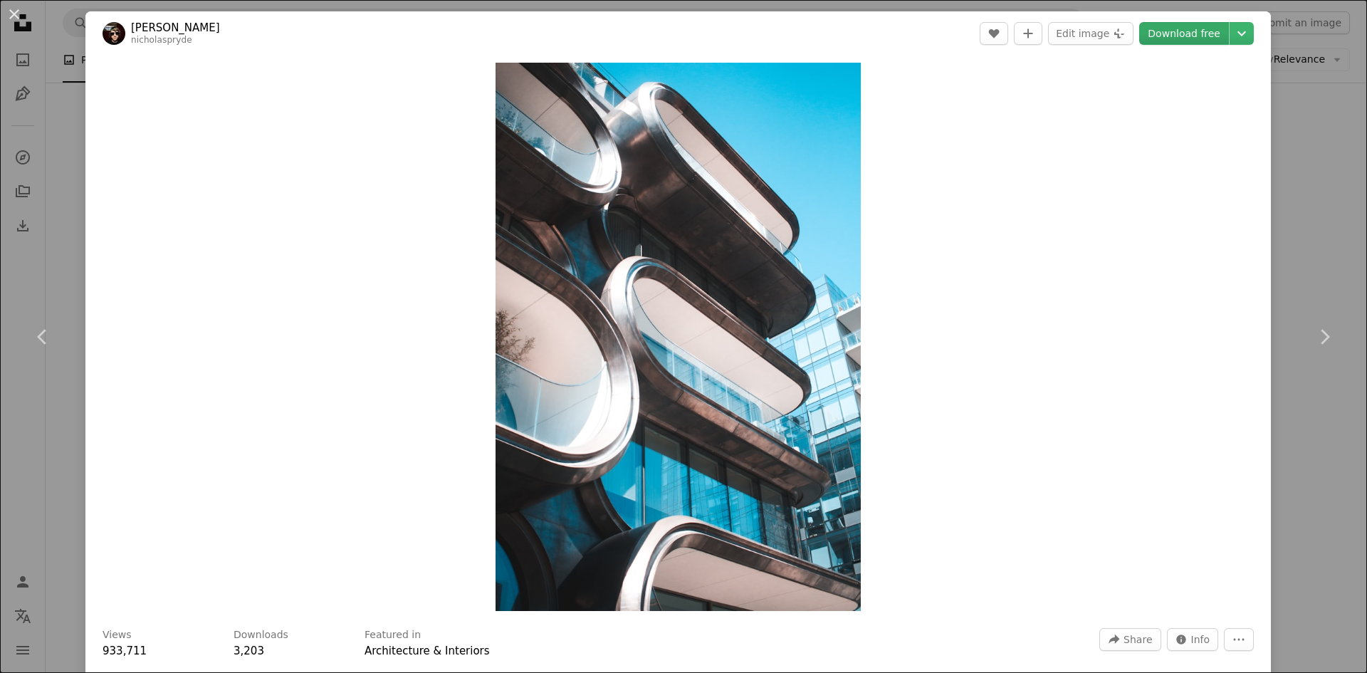
click at [1154, 38] on link "Download free" at bounding box center [1184, 33] width 90 height 23
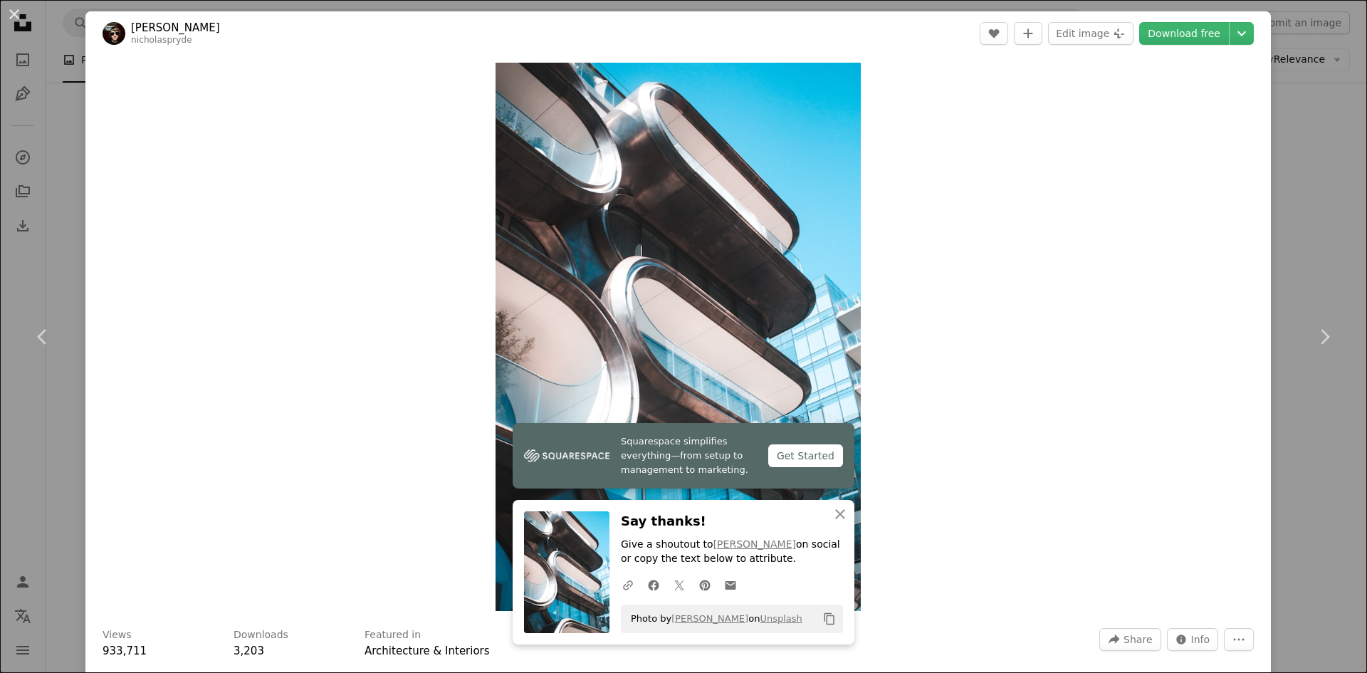
click at [1296, 94] on div "An X shape Chevron left Chevron right [PERSON_NAME] nicholaspryde A heart A plu…" at bounding box center [683, 336] width 1367 height 673
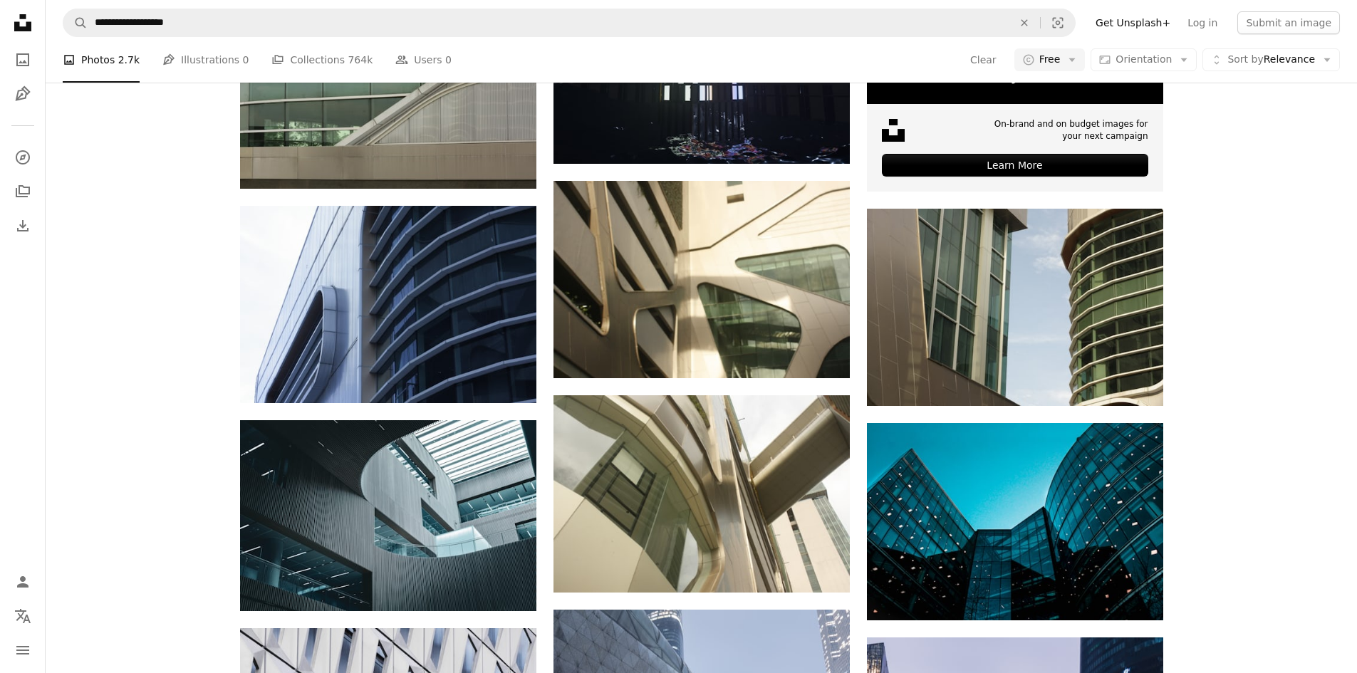
scroll to position [16379, 0]
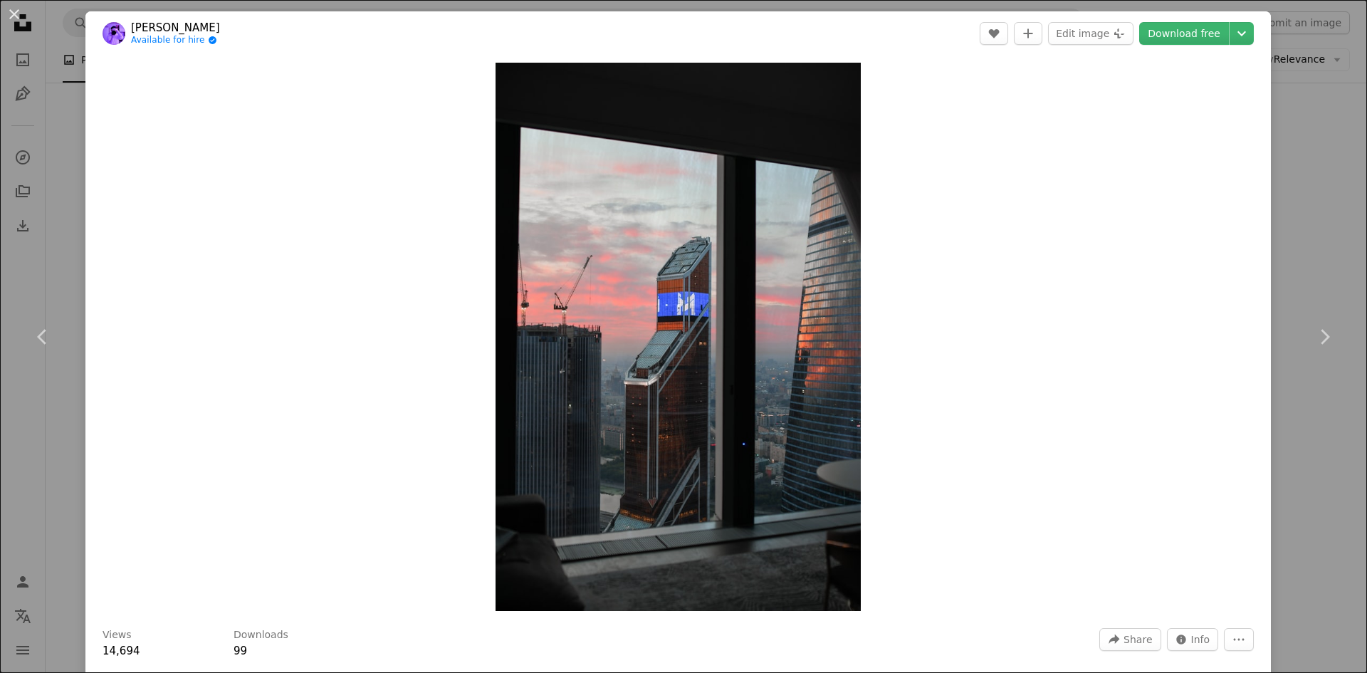
click at [1269, 214] on div "An X shape Chevron left Chevron right [PERSON_NAME] Available for hire A checkm…" at bounding box center [683, 336] width 1367 height 673
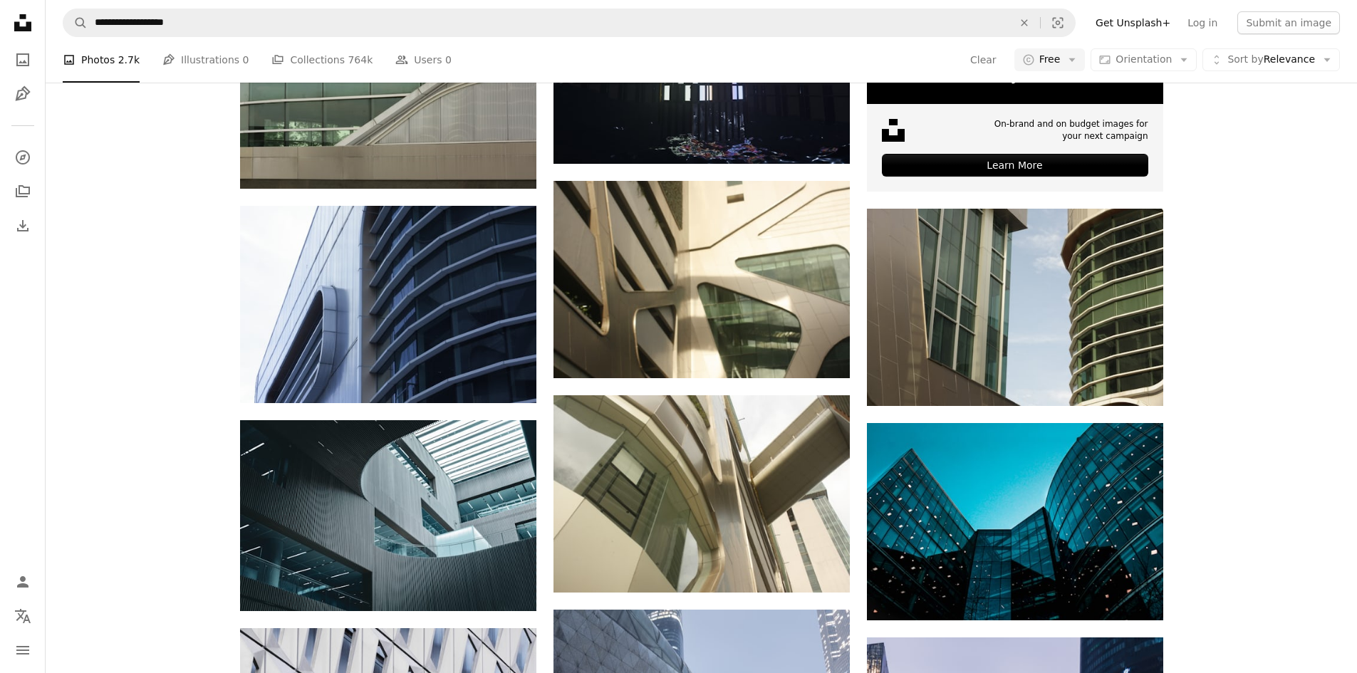
scroll to position [22218, 0]
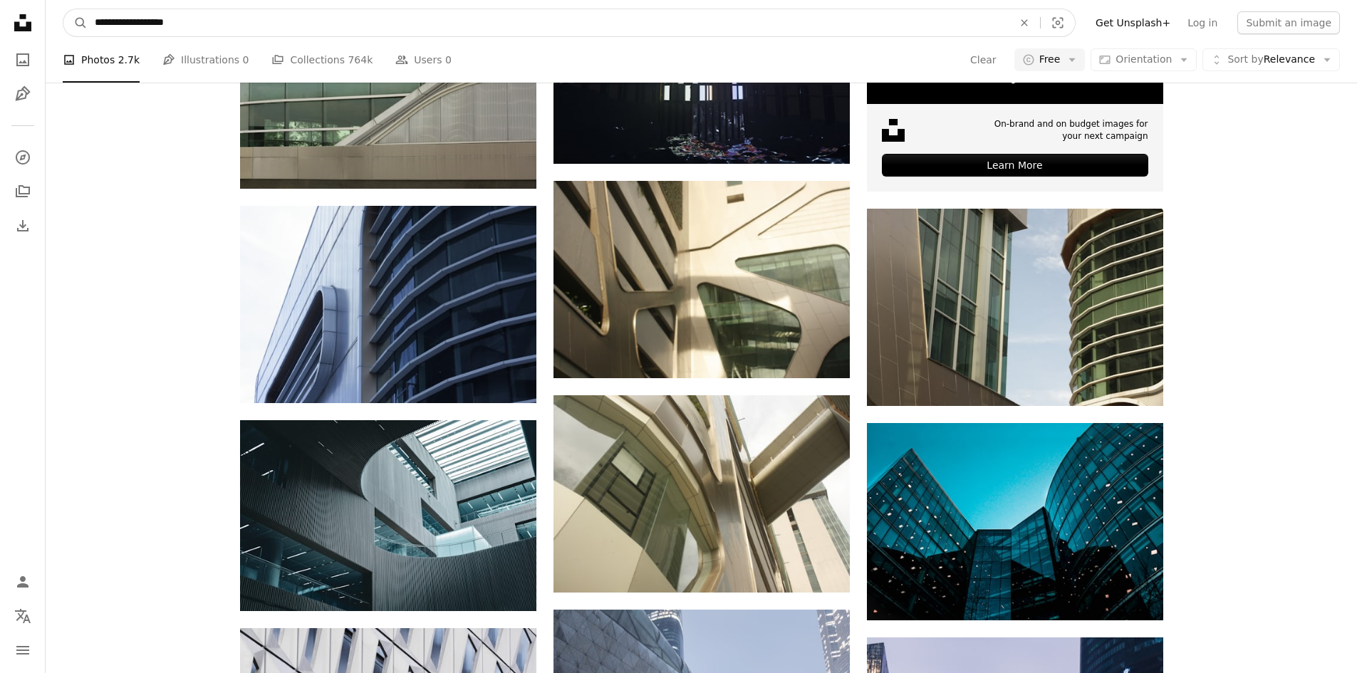
click at [649, 14] on input "**********" at bounding box center [548, 22] width 921 height 27
paste input "Find visuals sitewide"
type input "**********"
click button "A magnifying glass" at bounding box center [75, 22] width 24 height 27
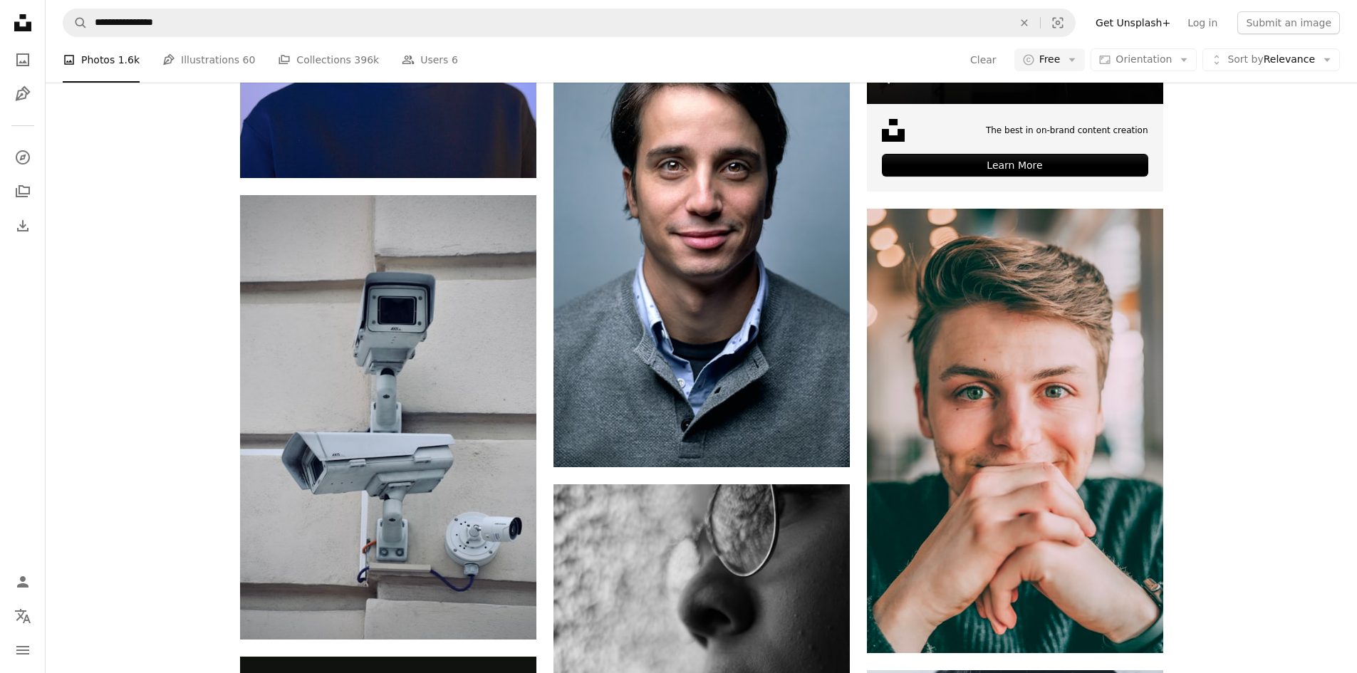
scroll to position [1709, 0]
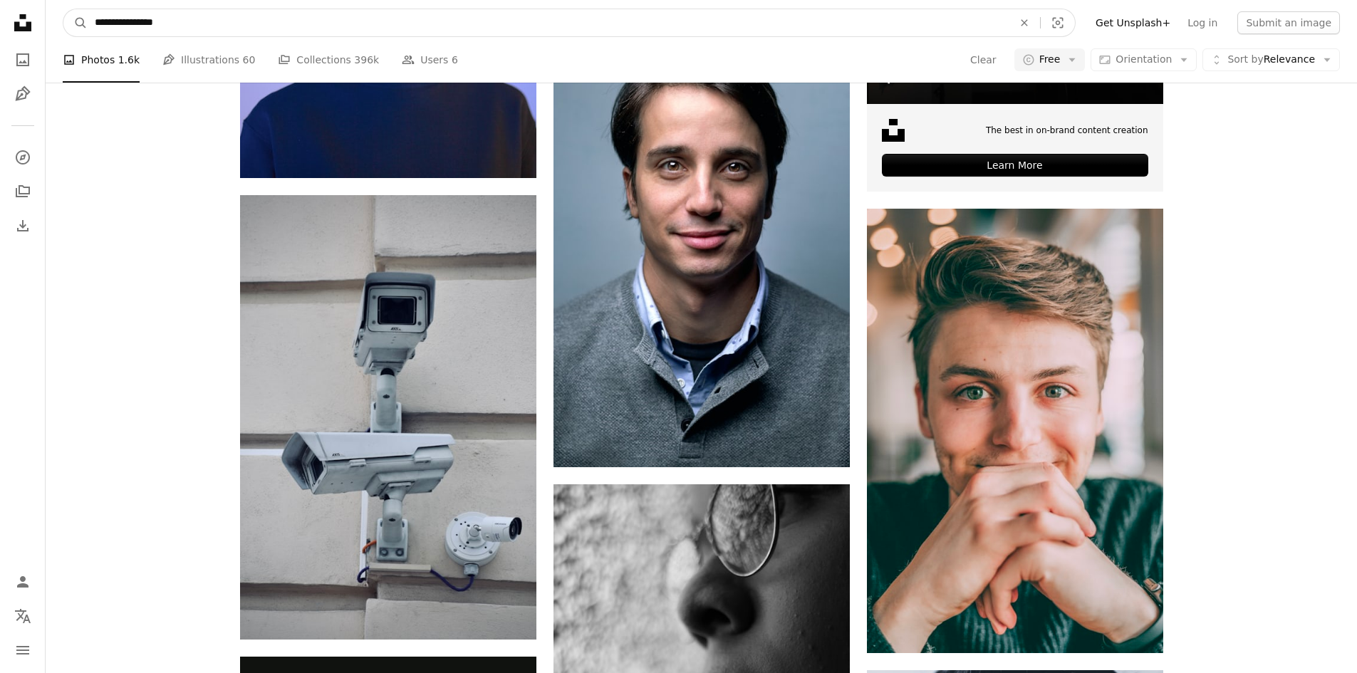
click at [303, 13] on input "**********" at bounding box center [548, 22] width 921 height 27
type input "**********"
click button "A magnifying glass" at bounding box center [75, 22] width 24 height 27
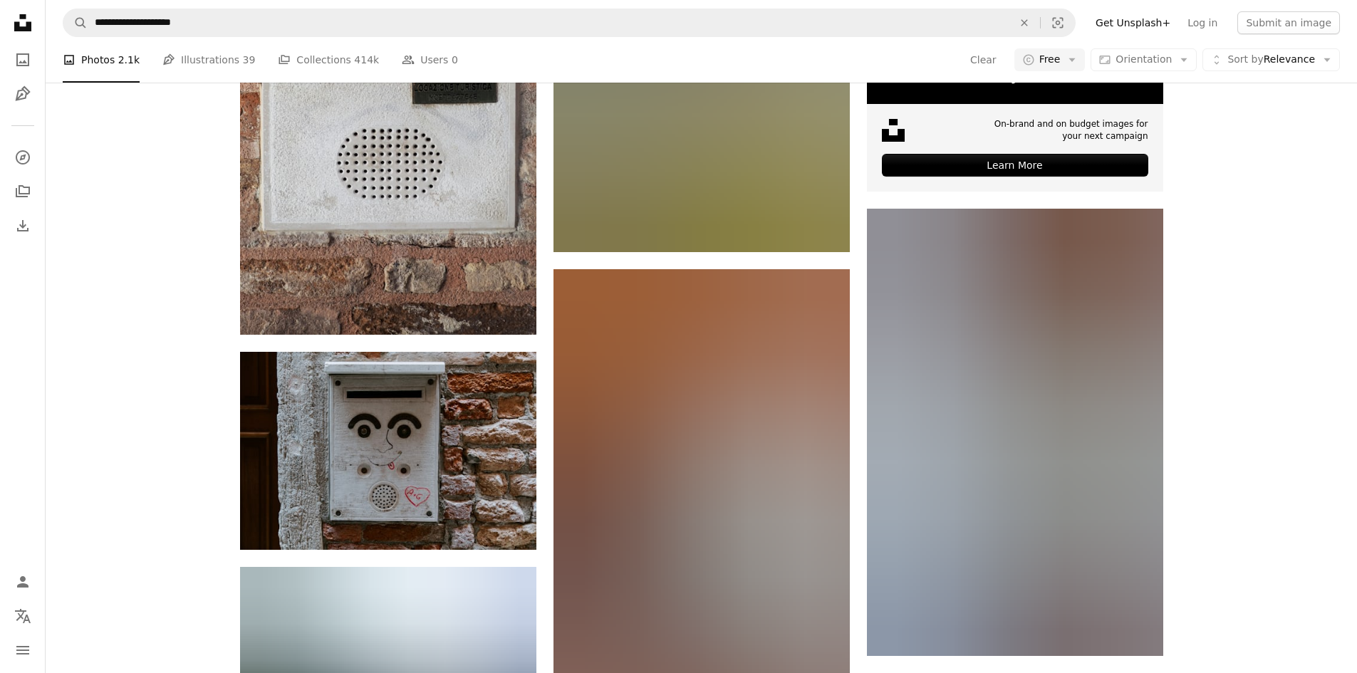
scroll to position [5341, 0]
